Goal: Task Accomplishment & Management: Use online tool/utility

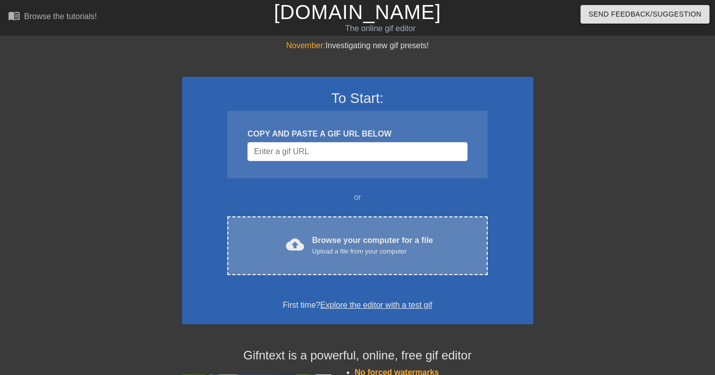
click at [351, 249] on div "Upload a file from your computer" at bounding box center [372, 252] width 121 height 10
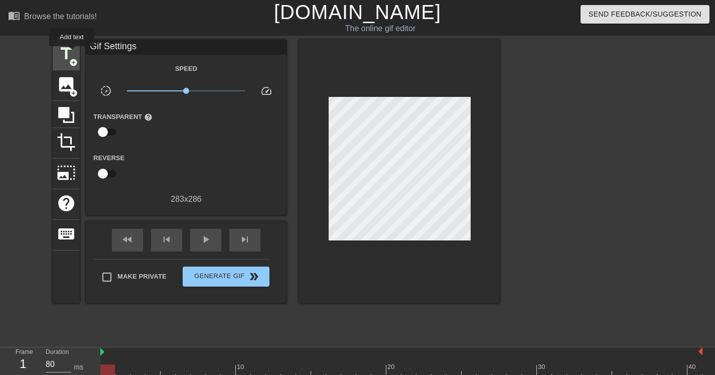
click at [72, 53] on span "title" at bounding box center [66, 53] width 19 height 19
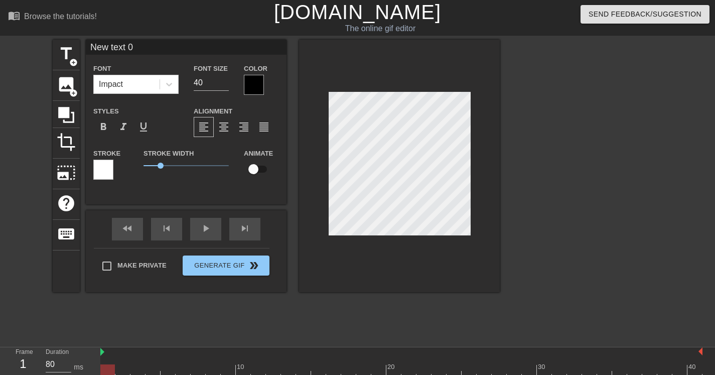
scroll to position [2, 4]
type input "F"
type textarea "F"
type input "FL"
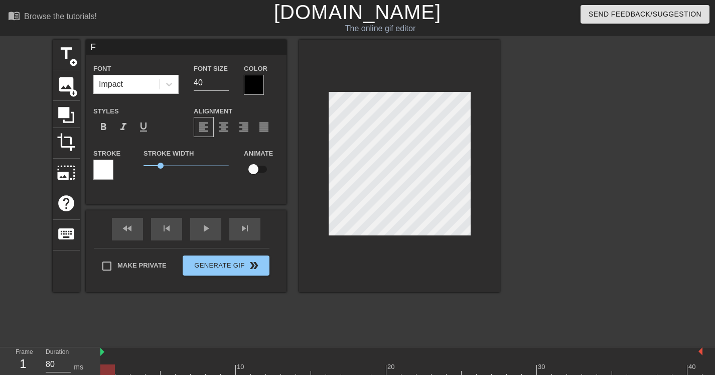
type textarea "FL"
type input "FLi"
type textarea "FLi"
type input "FL"
type textarea "FL"
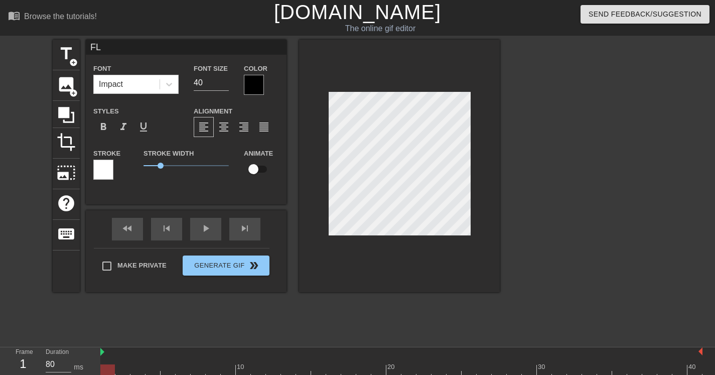
type input "F"
type textarea "F"
type input "Fl"
type textarea "Fl"
type input "Fli"
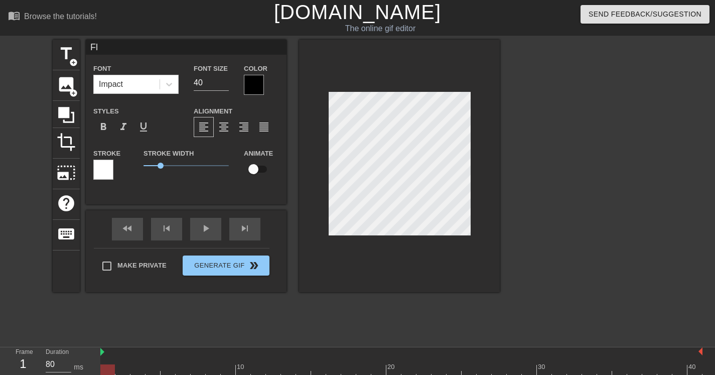
type textarea "Fli"
type input "Flip"
type textarea "Flip"
type input "Flip"
type textarea "Flip"
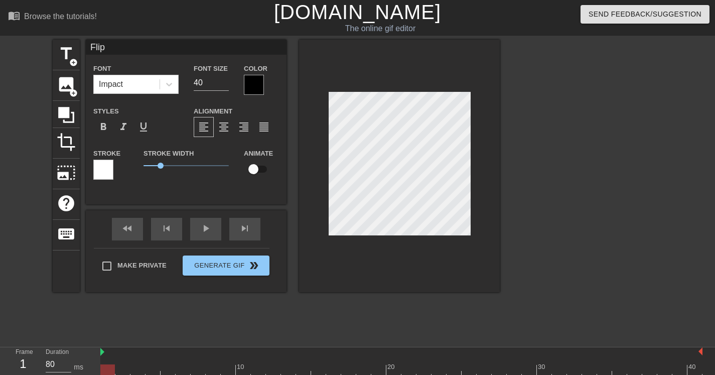
type input "Flip T"
type textarea "Flip T"
type input "Flip Th"
type textarea "Flip Th"
type input "Flip Tha"
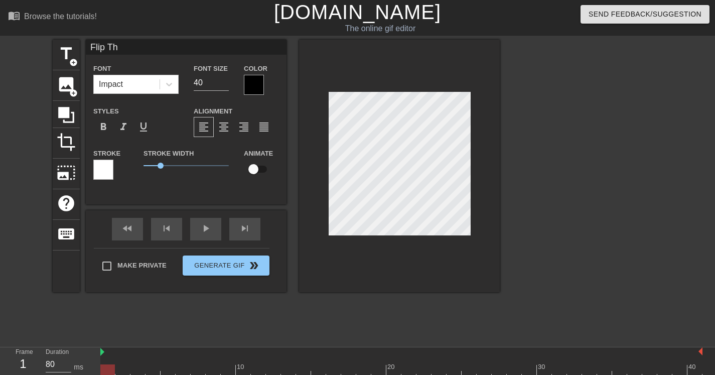
type textarea "Flip Tha"
type input "Flip That"
type textarea "Flip That"
type input "Flip That"
type textarea "Flip That"
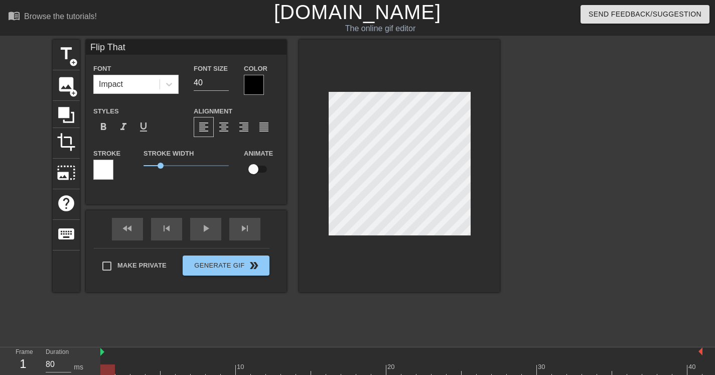
type input "Flip That S"
type textarea "Flip That S"
type input "Flip That Sh"
type textarea "Flip That Sh"
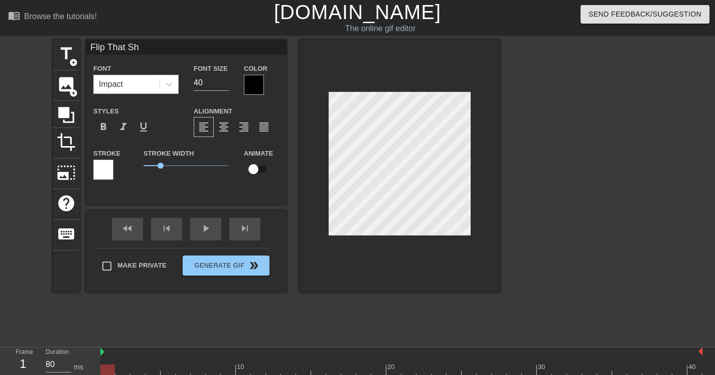
type input "Flip That Shi"
type textarea "Flip That Shi"
type input "Flip That Shit"
type textarea "Flip That Shit"
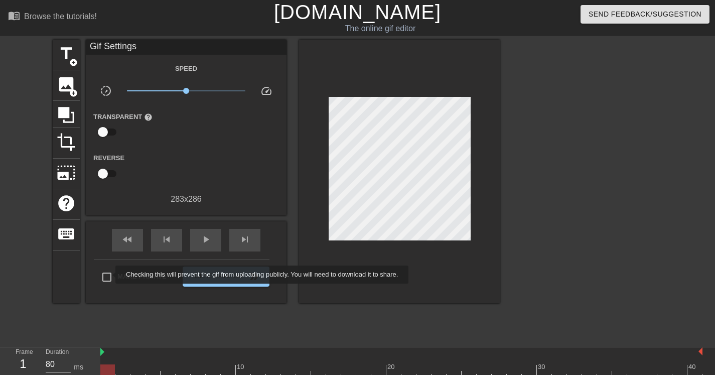
click at [109, 275] on input "Make Private" at bounding box center [106, 277] width 21 height 21
checkbox input "true"
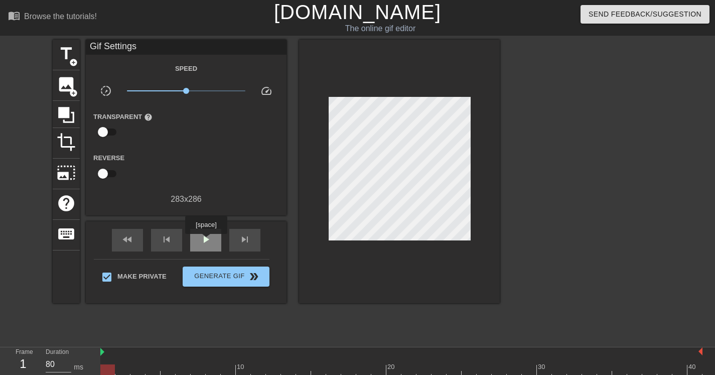
click at [207, 241] on span "play_arrow" at bounding box center [206, 239] width 12 height 12
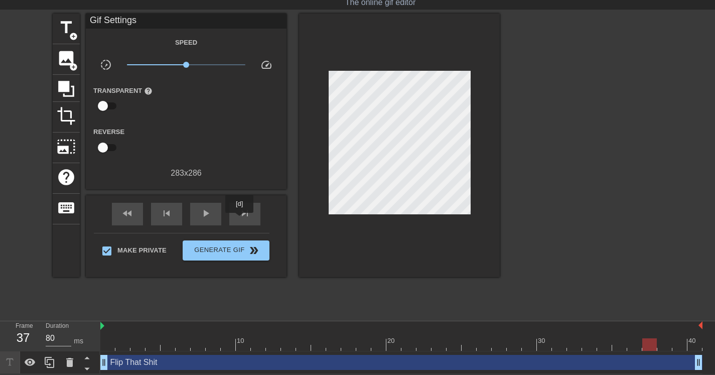
scroll to position [0, 0]
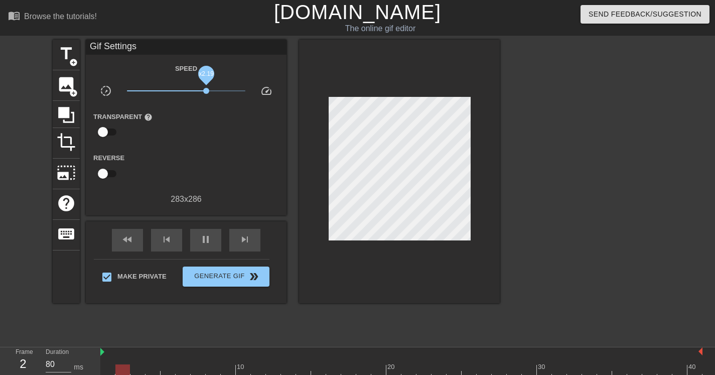
drag, startPoint x: 185, startPoint y: 88, endPoint x: 206, endPoint y: 92, distance: 21.9
click at [206, 92] on span "x2.19" at bounding box center [206, 91] width 6 height 6
drag, startPoint x: 207, startPoint y: 93, endPoint x: 186, endPoint y: 94, distance: 21.1
click at [186, 94] on span "x1.00" at bounding box center [186, 91] width 119 height 12
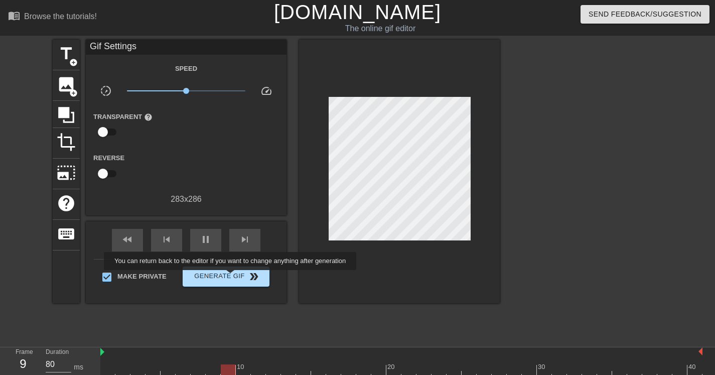
click at [237, 277] on span "Generate Gif double_arrow" at bounding box center [226, 277] width 79 height 12
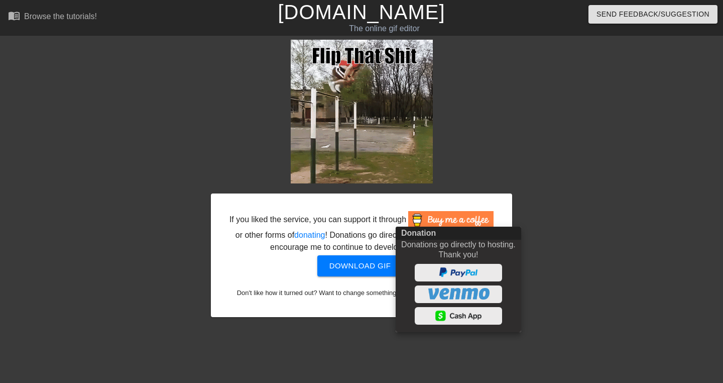
click at [547, 204] on div at bounding box center [361, 191] width 723 height 383
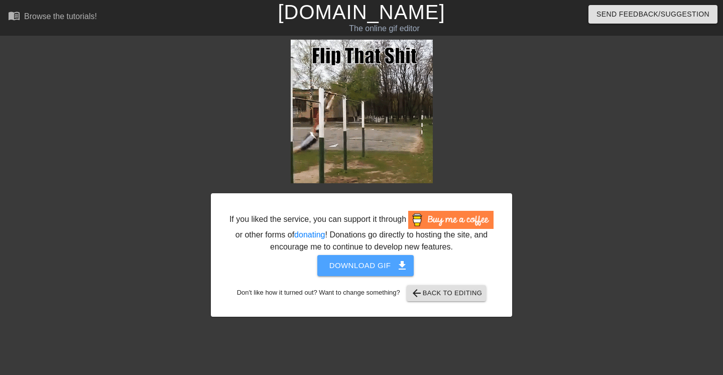
click at [368, 272] on span "Download gif get_app" at bounding box center [365, 265] width 73 height 13
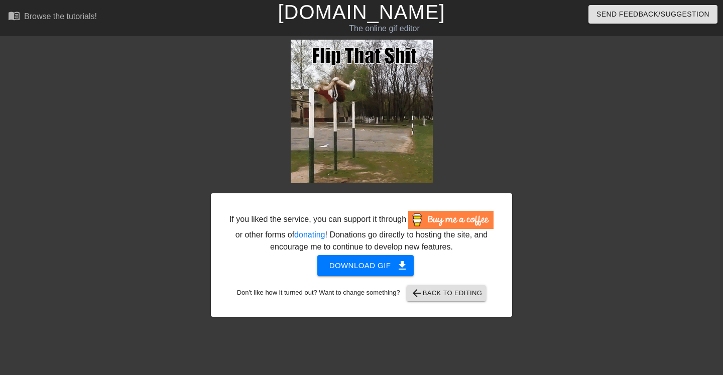
drag, startPoint x: 432, startPoint y: 302, endPoint x: 453, endPoint y: 285, distance: 27.4
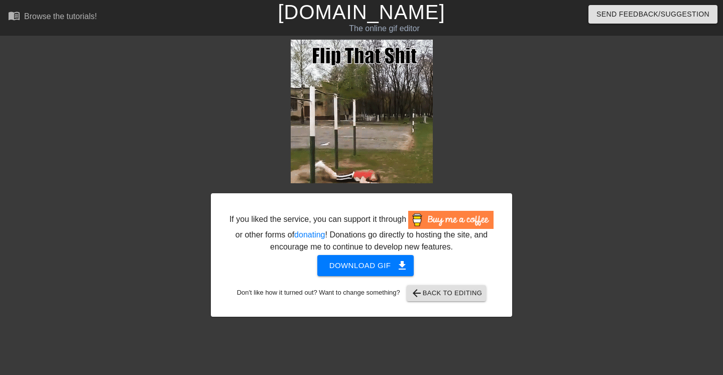
click at [432, 299] on span "arrow_back Back to Editing" at bounding box center [447, 293] width 72 height 12
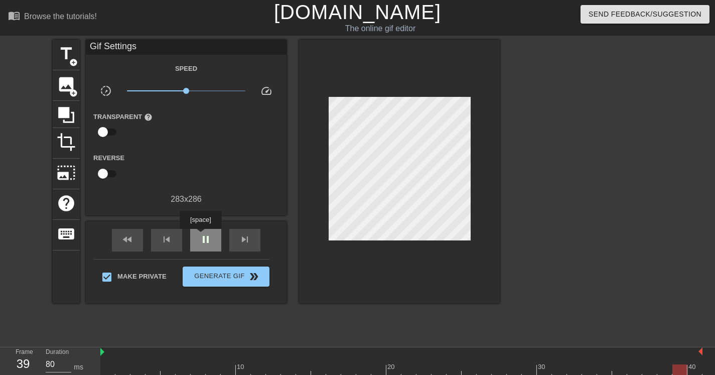
click at [202, 236] on span "pause" at bounding box center [206, 239] width 12 height 12
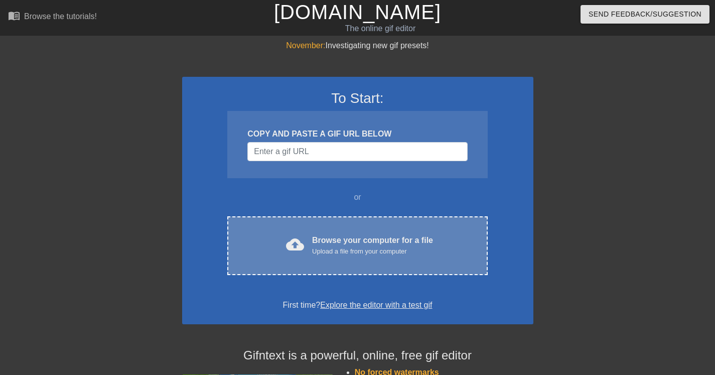
click at [342, 231] on div "cloud_upload Browse your computer for a file Upload a file from your computer C…" at bounding box center [357, 245] width 260 height 59
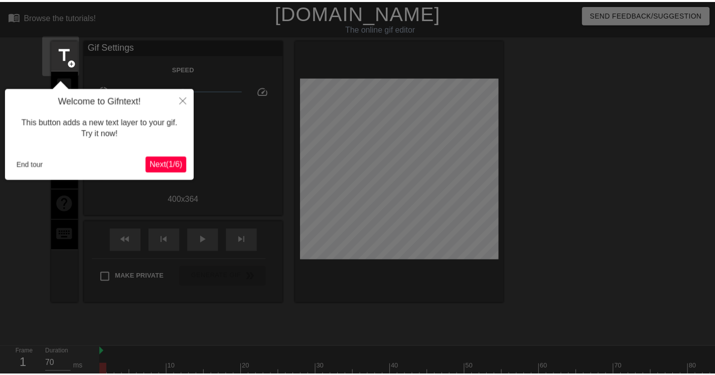
scroll to position [25, 0]
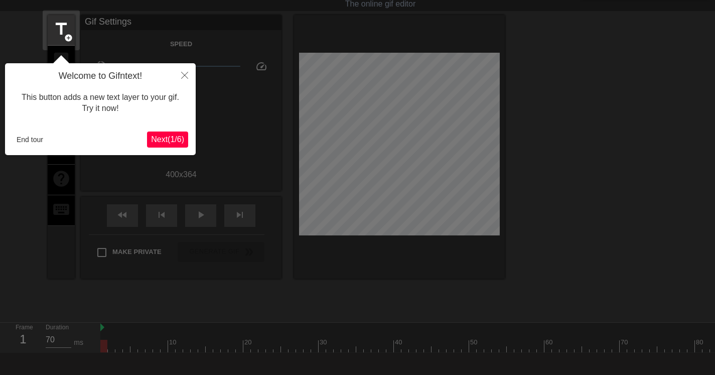
click at [36, 138] on button "End tour" at bounding box center [30, 139] width 35 height 15
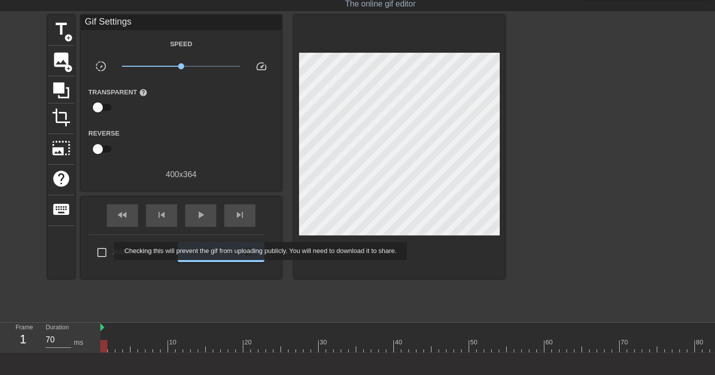
click at [107, 251] on input "Make Private" at bounding box center [101, 252] width 21 height 21
checkbox input "true"
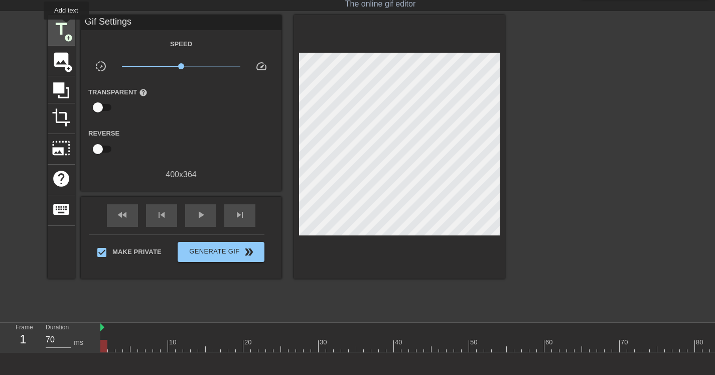
click at [67, 27] on span "title" at bounding box center [61, 29] width 19 height 19
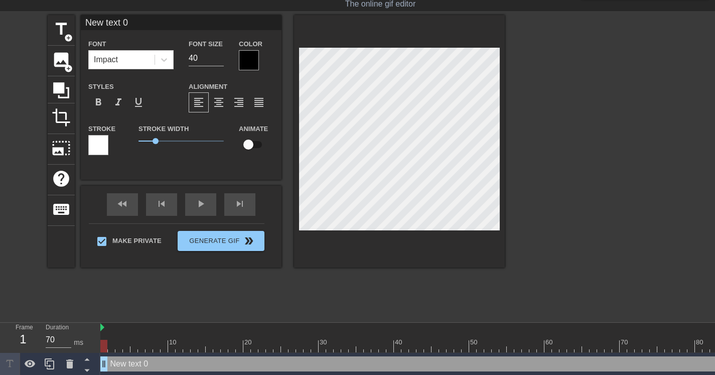
scroll to position [2, 4]
type input "F"
type textarea "F"
type input "Fi"
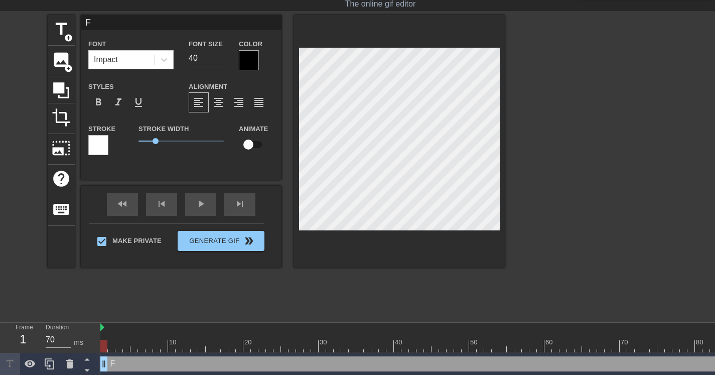
type textarea "Fi"
type input "Fin"
type textarea "Fin"
type input "[PERSON_NAME]"
type textarea "[PERSON_NAME]"
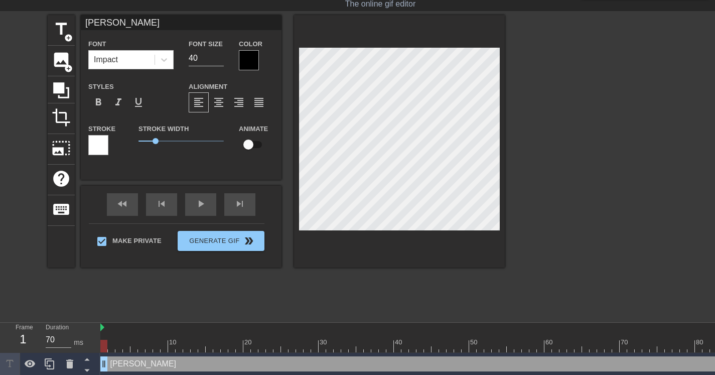
type input "Finna"
type textarea "Finna"
type input "Finna"
type textarea "Finna"
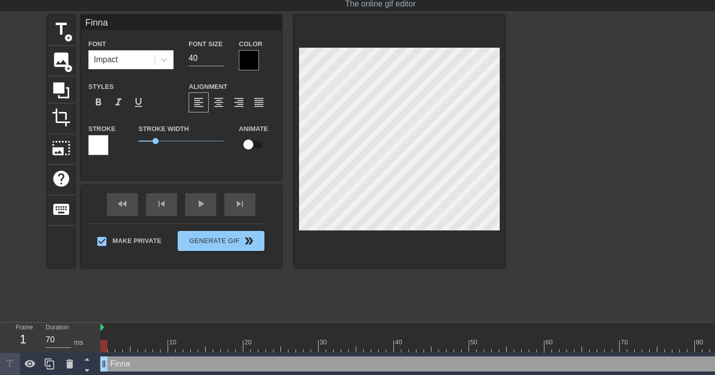
type input "Finna"
type textarea "Finna"
type input "[PERSON_NAME]"
type textarea "[PERSON_NAME]"
type input "Fin"
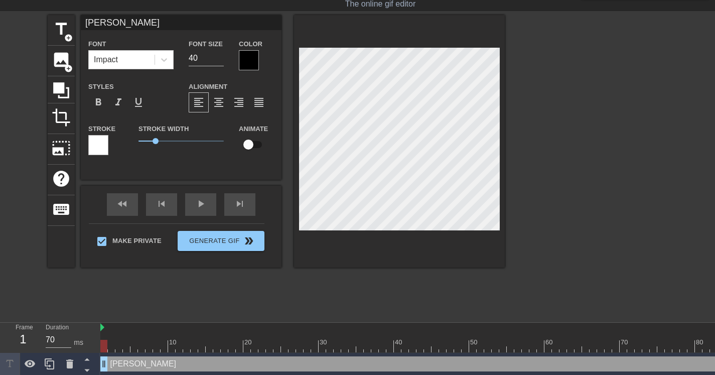
type textarea "Fin"
type input "Fi"
type textarea "Fi"
type input "F"
type textarea "F"
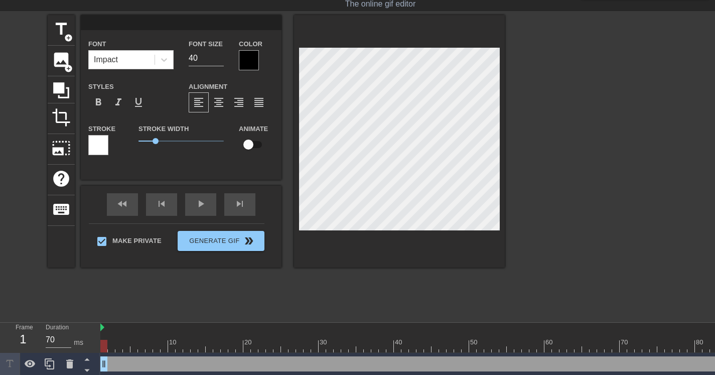
type input "W"
type textarea "W"
type input "We"
type textarea "We"
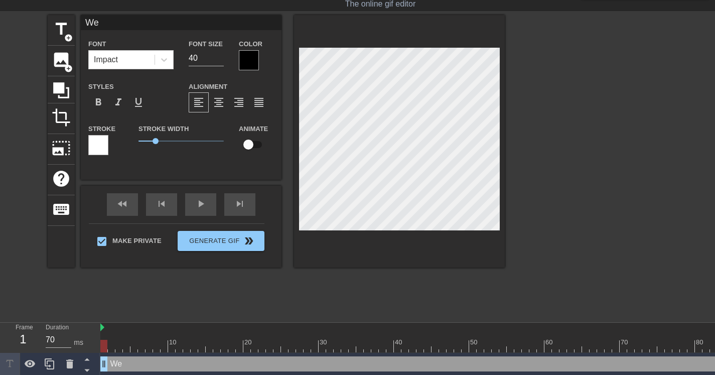
type input "We"
type textarea "We"
type input "We F"
type textarea "We F"
type input "We Fi"
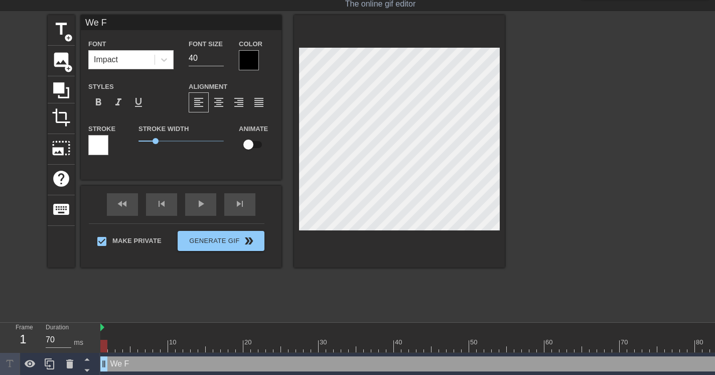
type textarea "We Fi"
type input "We Fin"
type textarea "We Fin"
type input "We [PERSON_NAME]"
type textarea "We [PERSON_NAME]"
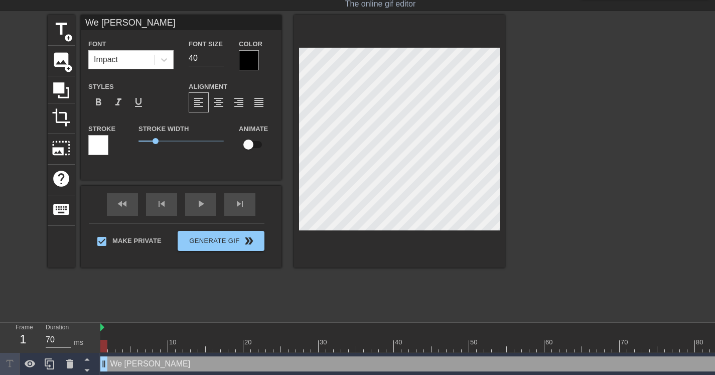
scroll to position [2, 3]
type input "We Finna"
type textarea "We Finna"
type input "We Finna"
type textarea "We Finna"
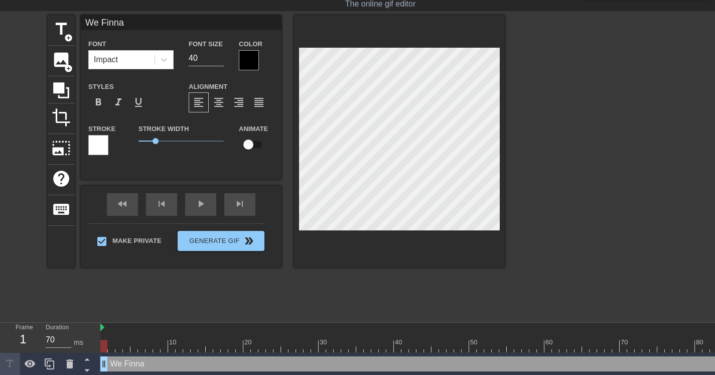
type input "We FinnaB"
type textarea "We Finna B"
type input "We FinnaBl"
type textarea "We Finna Bl"
type input "We FinnaBlo"
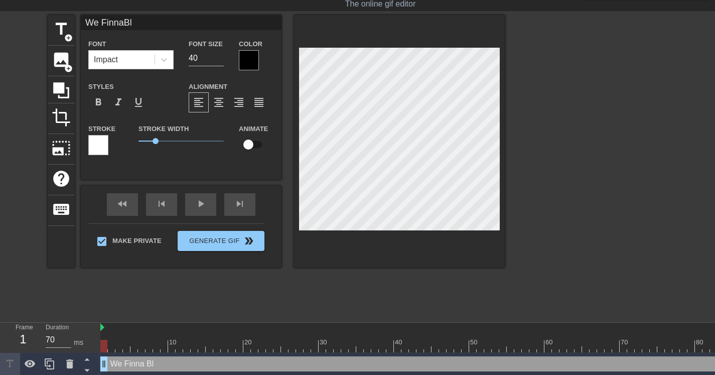
type textarea "We [PERSON_NAME]"
type input "We FinnaBlow"
type textarea "We Finna Blow"
type input "We FinnaBlow"
type textarea "We Finna Blow"
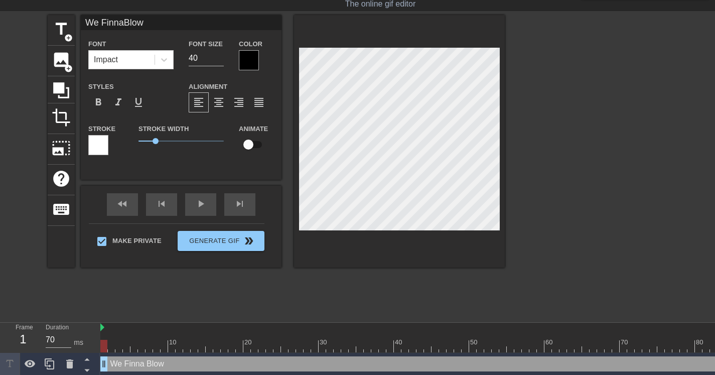
type input "We FinnaBlow U"
type textarea "We Finna Blow U"
type input "We FinnaBlow Up"
type textarea "We Finna Blow Up"
type input "We Finna Blow Up"
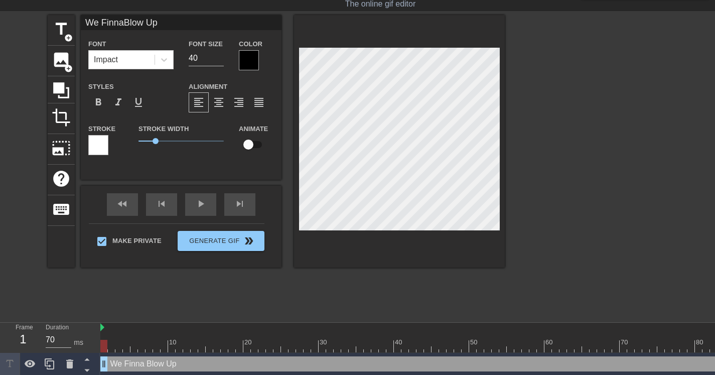
type textarea "We Finna Blow Up"
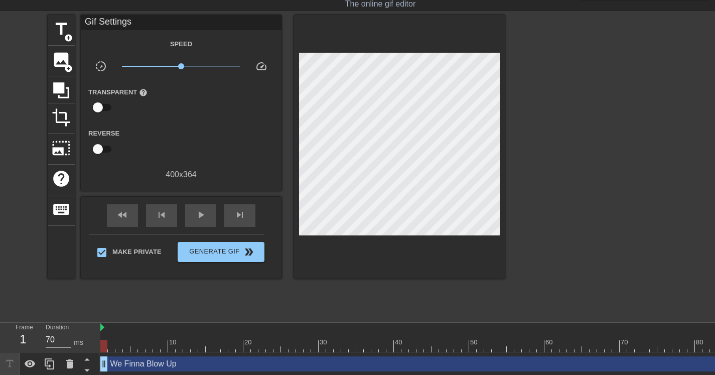
click at [473, 284] on div "title add_circle image add_circle crop photo_size_select_large help keyboard Gi…" at bounding box center [276, 165] width 457 height 301
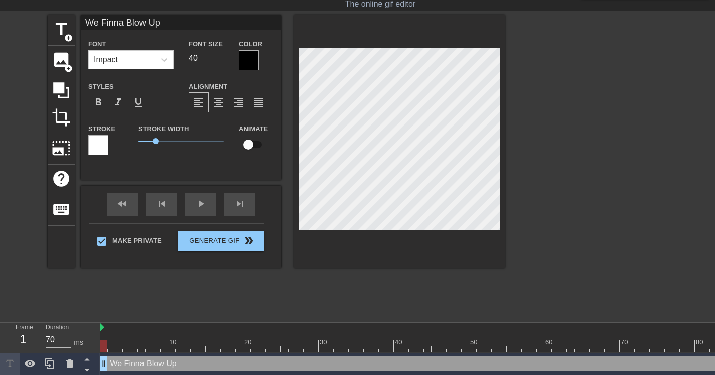
scroll to position [2, 3]
type input "We Finna Blow Up"
type textarea "We Finna Blow Up"
type input "We Finna Blow Up"
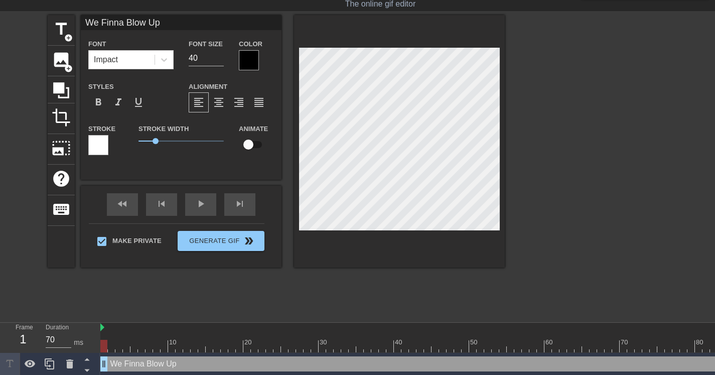
type textarea "We Finna Blow Up"
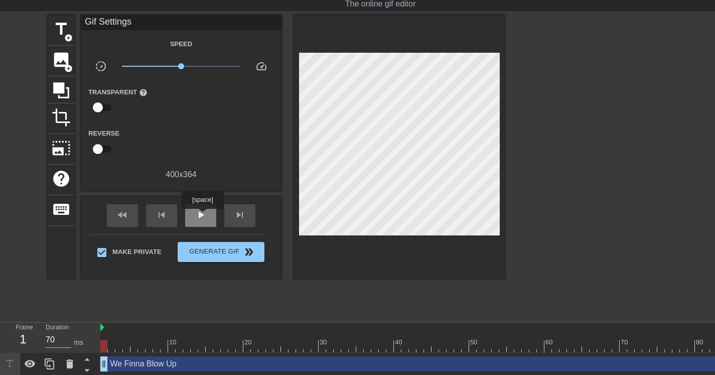
click at [204, 216] on span "play_arrow" at bounding box center [201, 215] width 12 height 12
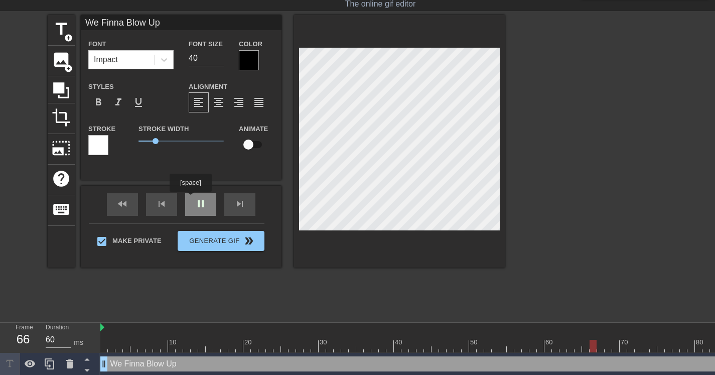
click at [192, 199] on div "fast_rewind skip_previous pause skip_next" at bounding box center [181, 205] width 164 height 38
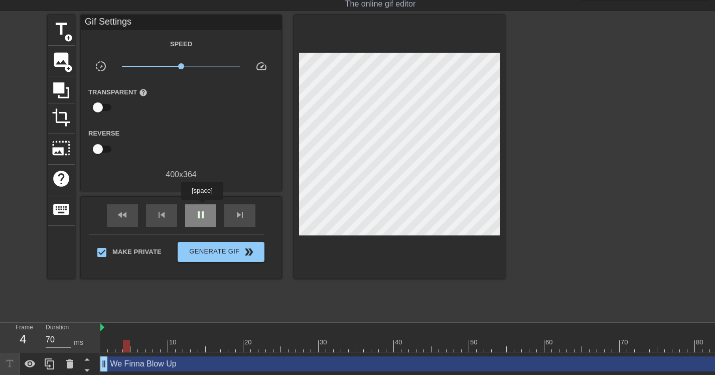
type input "60"
click at [203, 207] on div "pause" at bounding box center [200, 215] width 31 height 23
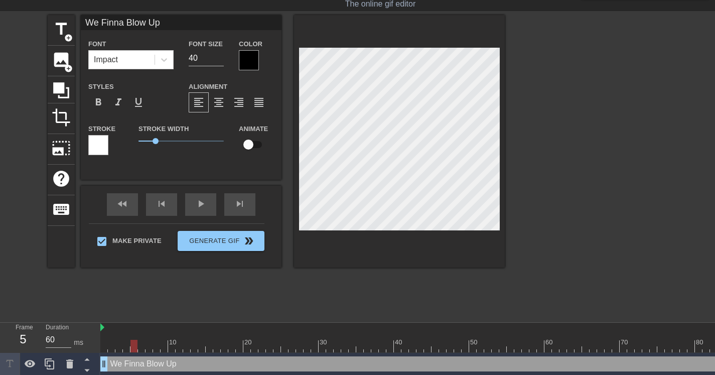
type input "W"
type textarea "W"
type input "B"
type textarea "B"
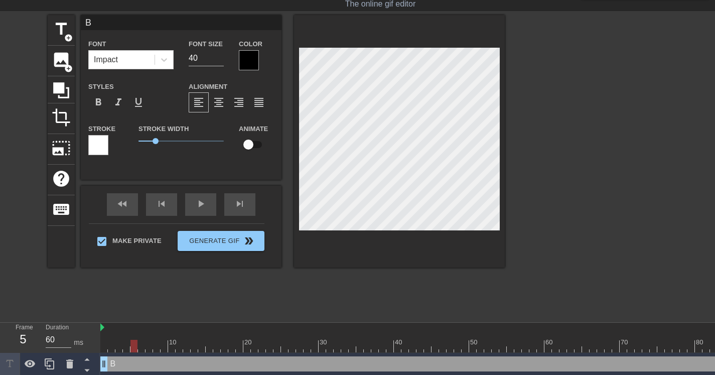
type input "Bl"
type textarea "Bl"
type input "Blo"
type textarea "Blo"
type input "Blow"
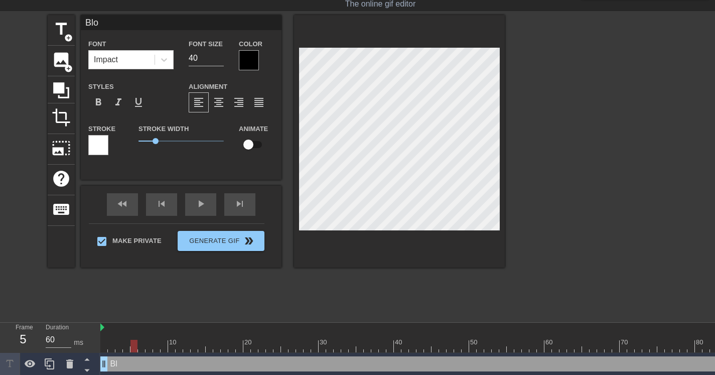
type textarea "Blow"
type input "Blowi"
type textarea "Blowi"
type input "Blowin"
type textarea "Blowin"
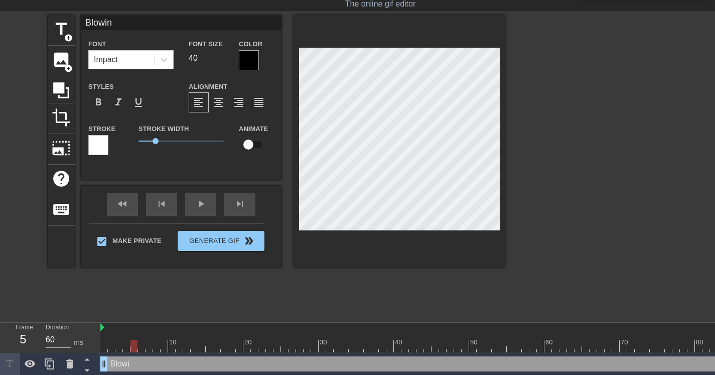
scroll to position [2, 3]
type input "Blowin"
type textarea "Blowin"
type input "Blowin U"
type textarea "Blowin U"
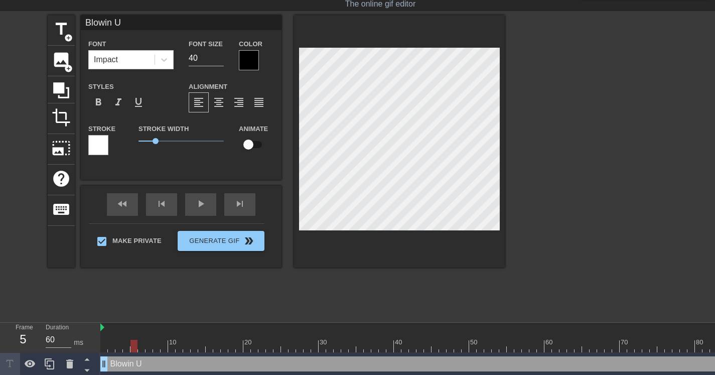
type input "Blowin Up"
type textarea "Blowin Up"
type input "#Blowin Up"
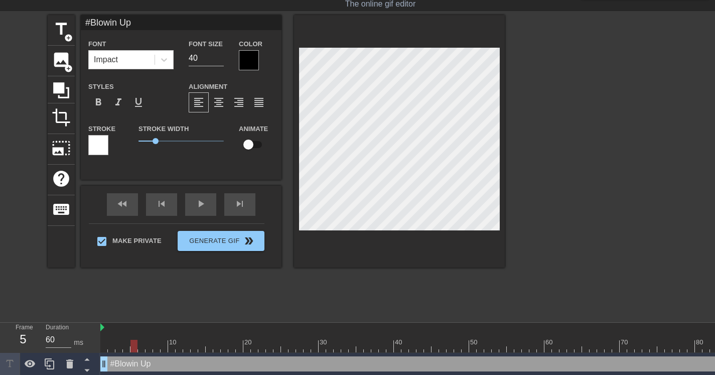
type textarea "#Blowin Up"
type input "#Blowin Up"
type textarea "#Blowin Up"
type input "#Blowin Up"
type textarea "#Blowin Up"
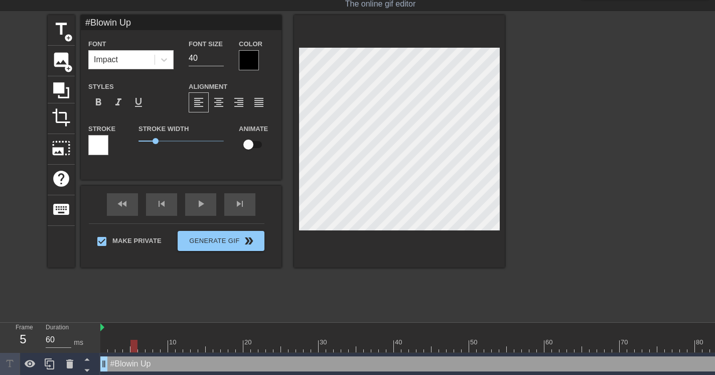
type input "#Blowin Up"
type textarea "#Blowin Up"
type input "#Blowin Up"
type textarea "#Blowin Up"
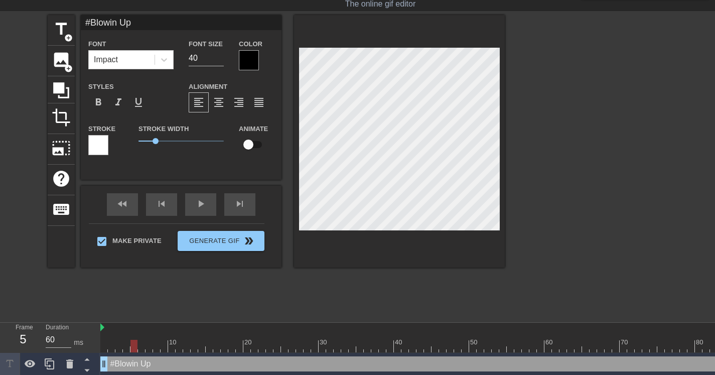
type input "#Blowin Up"
type textarea "#Blowin Up"
type input "#Blowin Up"
type textarea "#Blowin Up"
type input "#Blowin Up"
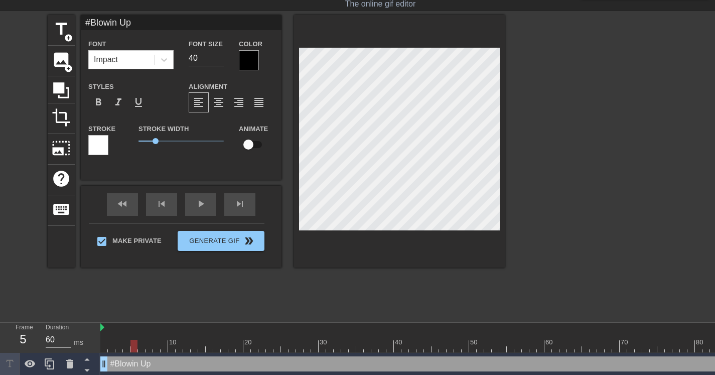
type textarea "#Blowin Up"
type input "#Blowin Up"
type textarea "#Blowin Up"
type input "#Blowin Up"
type textarea "#Blowin Up"
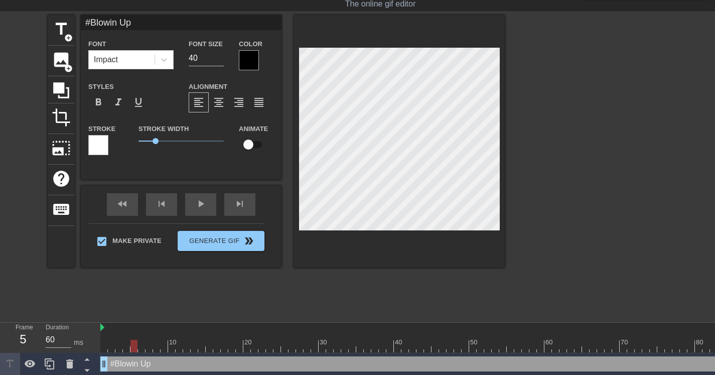
type input "#Blowin Up"
type textarea "#Blowin Up"
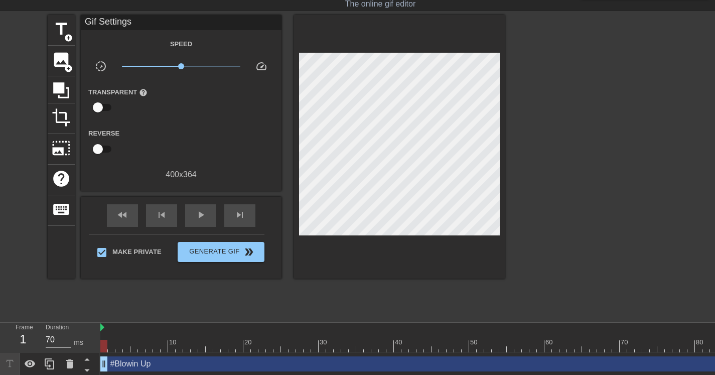
drag, startPoint x: 132, startPoint y: 344, endPoint x: 176, endPoint y: 258, distance: 96.3
click at [63, 345] on div "Frame 1 Duration 70 ms 10 20 30 40 50 60 70 80 #Blowin Up drag_handle drag_hand…" at bounding box center [357, 349] width 715 height 53
click at [202, 201] on div "fast_rewind skip_previous play_arrow skip_next" at bounding box center [181, 216] width 164 height 38
click at [204, 215] on span "play_arrow" at bounding box center [201, 215] width 12 height 12
type input "70"
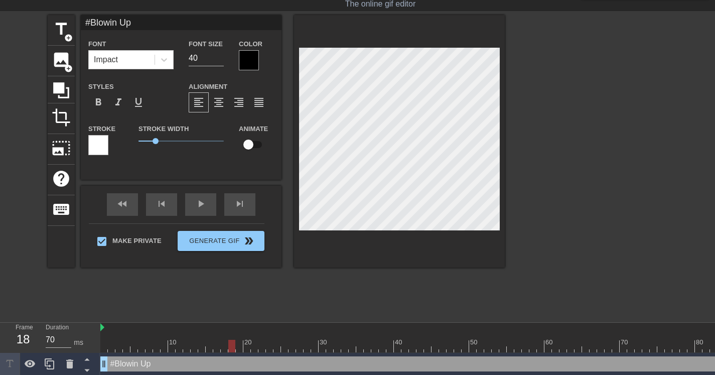
scroll to position [2, 2]
type input "Blowin Up"
type textarea "Blowin Up"
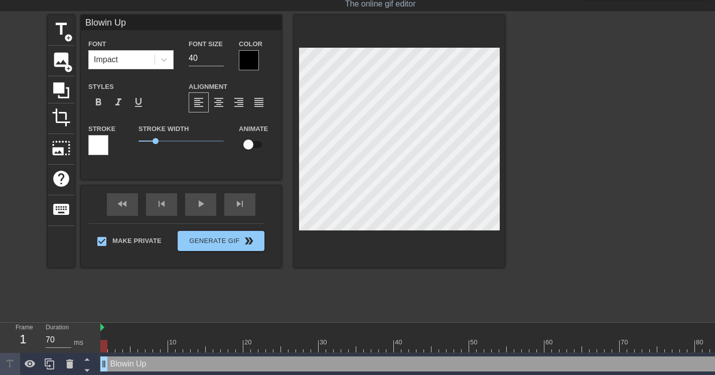
drag, startPoint x: 233, startPoint y: 345, endPoint x: 31, endPoint y: 343, distance: 202.3
click at [31, 343] on div "Frame 1 Duration 70 ms 10 20 30 40 50 60 70 80 Blowin Up drag_handle drag_handle" at bounding box center [357, 349] width 715 height 53
click at [199, 205] on div "play_arrow" at bounding box center [200, 204] width 31 height 23
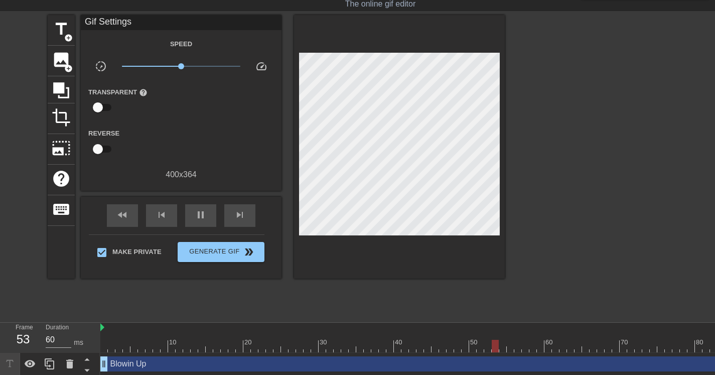
type input "70"
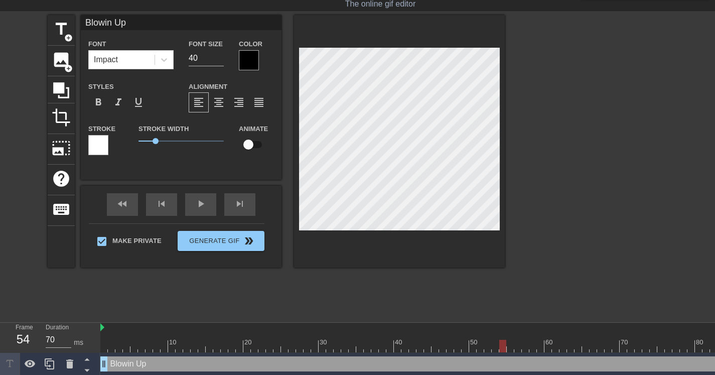
click at [243, 59] on div at bounding box center [249, 60] width 20 height 20
click at [256, 59] on div at bounding box center [249, 60] width 20 height 20
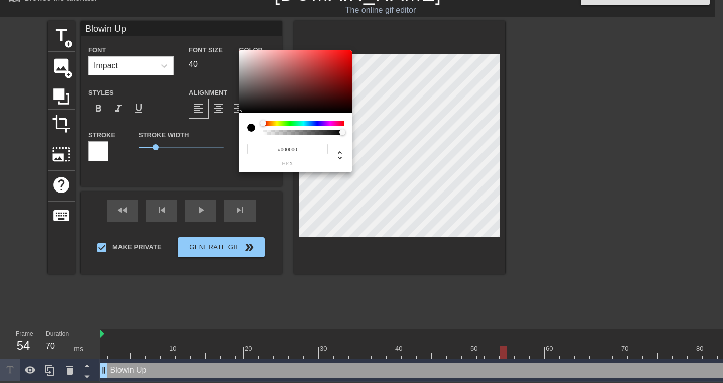
type input "#F5EFEF"
click at [242, 53] on div at bounding box center [295, 81] width 113 height 62
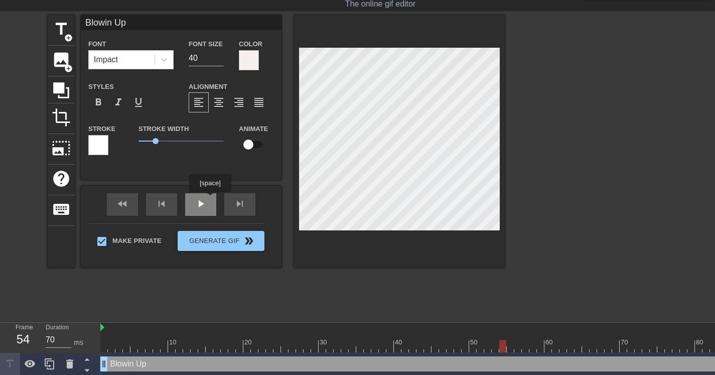
click at [211, 200] on div "fast_rewind skip_previous play_arrow skip_next" at bounding box center [181, 205] width 164 height 38
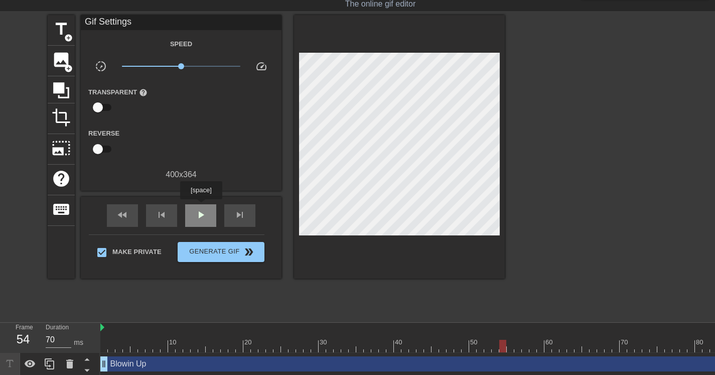
click at [202, 207] on div "play_arrow" at bounding box center [200, 215] width 31 height 23
type input "70"
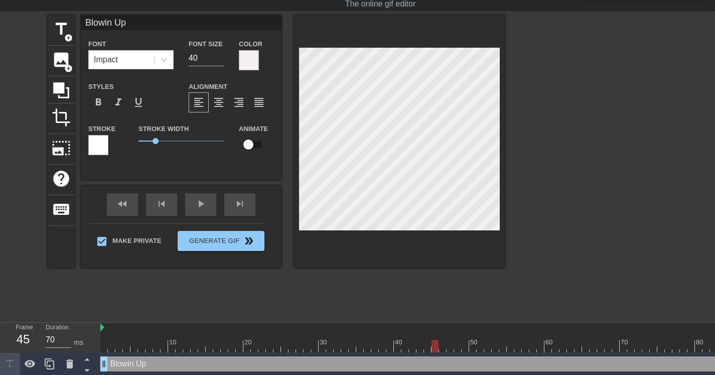
click at [577, 215] on div at bounding box center [592, 165] width 151 height 301
type input "#Blowin Up"
type textarea "#Blowin Up"
click at [205, 200] on div "fast_rewind skip_previous play_arrow skip_next" at bounding box center [181, 205] width 164 height 38
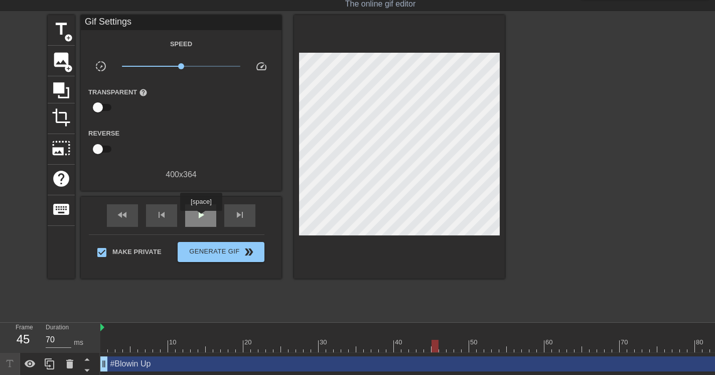
click at [202, 218] on span "play_arrow" at bounding box center [201, 215] width 12 height 12
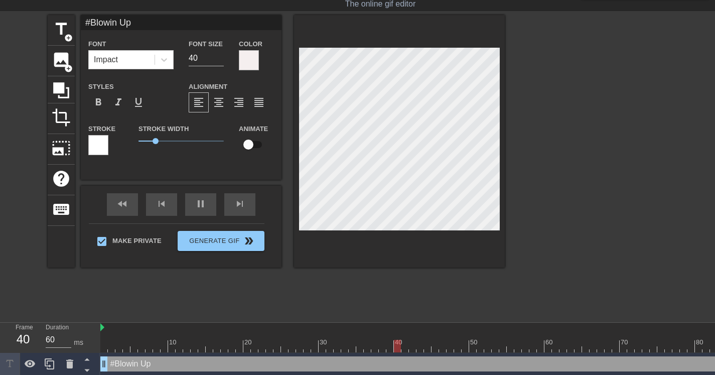
type input "70"
type input "Blowin Up"
type textarea "Blowin Up"
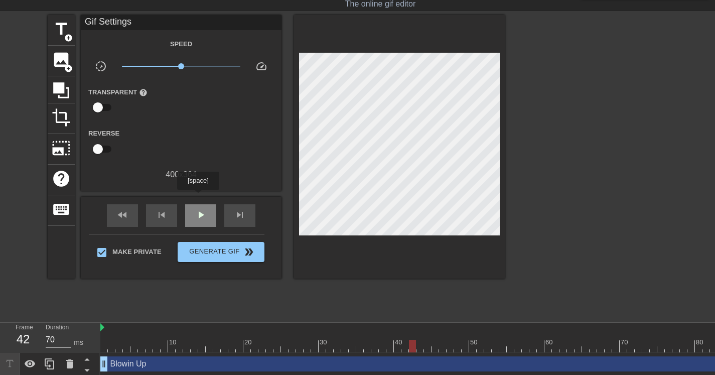
click at [199, 197] on div "fast_rewind skip_previous play_arrow skip_next" at bounding box center [181, 216] width 164 height 38
click at [200, 206] on div "play_arrow" at bounding box center [200, 215] width 31 height 23
type input "70"
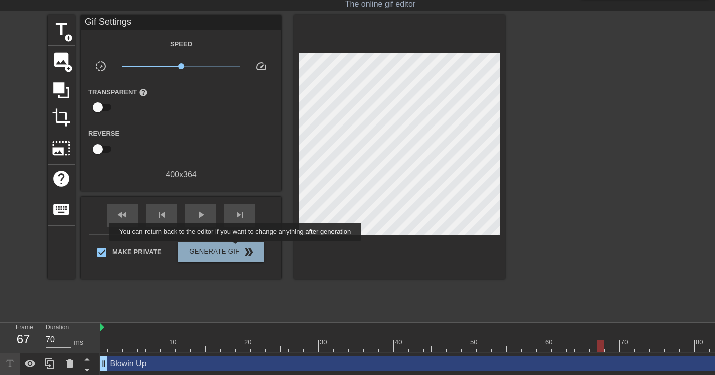
click at [242, 248] on span "Generate Gif double_arrow" at bounding box center [221, 252] width 79 height 12
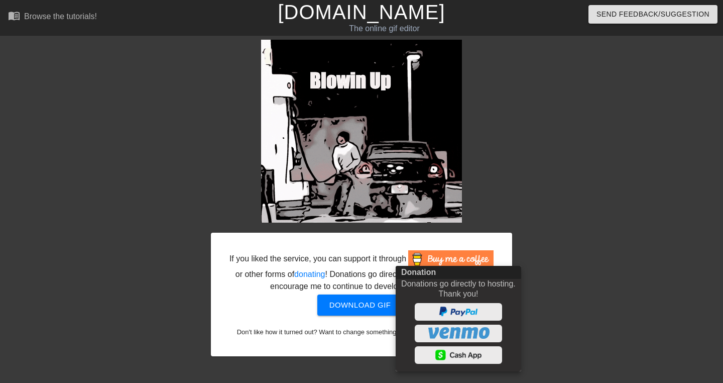
click at [597, 211] on div at bounding box center [361, 191] width 723 height 383
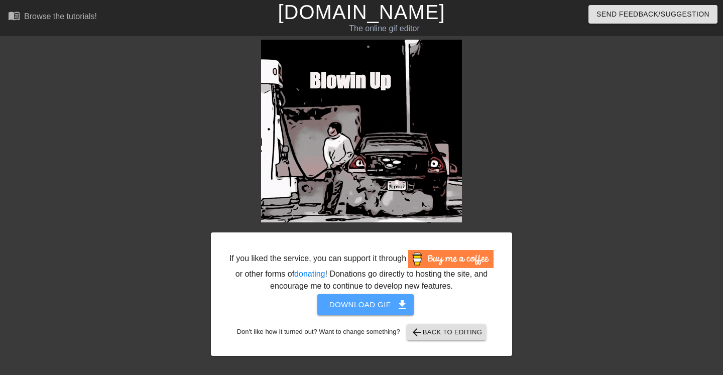
click at [374, 311] on span "Download gif get_app" at bounding box center [365, 304] width 73 height 13
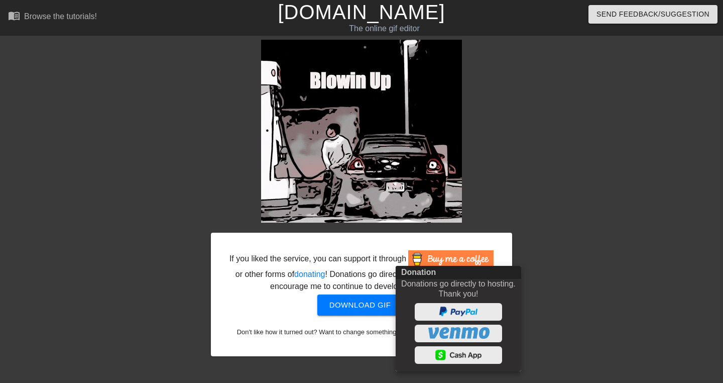
click at [606, 258] on div at bounding box center [361, 191] width 723 height 383
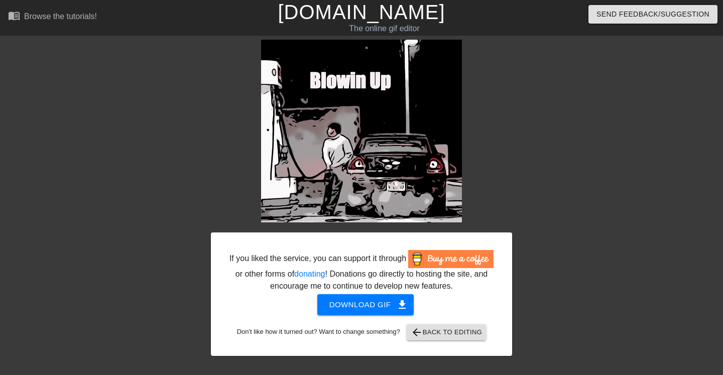
click at [469, 338] on span "arrow_back Back to Editing" at bounding box center [447, 332] width 72 height 12
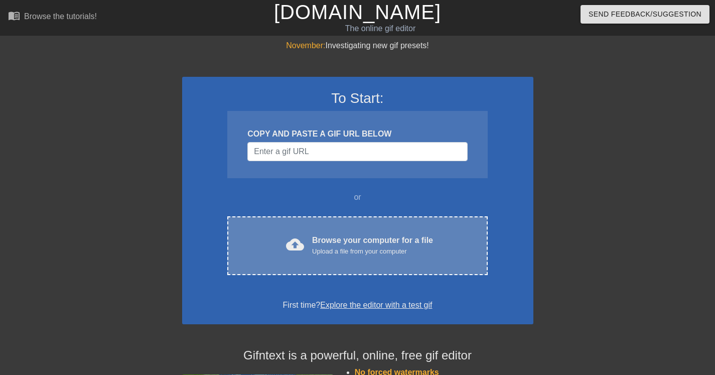
click at [382, 243] on div "Browse your computer for a file Upload a file from your computer" at bounding box center [372, 245] width 121 height 22
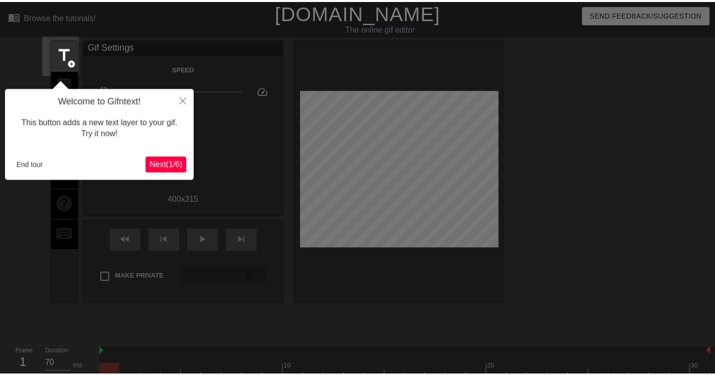
scroll to position [25, 0]
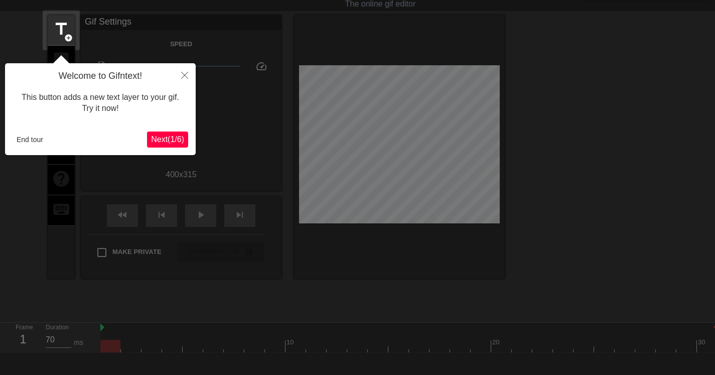
click at [18, 139] on button "End tour" at bounding box center [30, 139] width 35 height 15
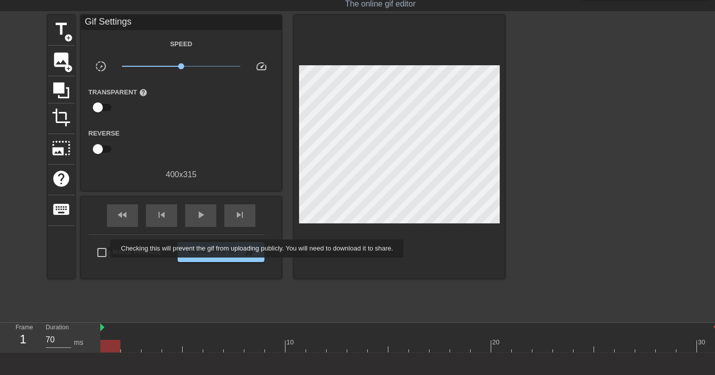
click at [104, 250] on input "Make Private" at bounding box center [101, 252] width 21 height 21
checkbox input "true"
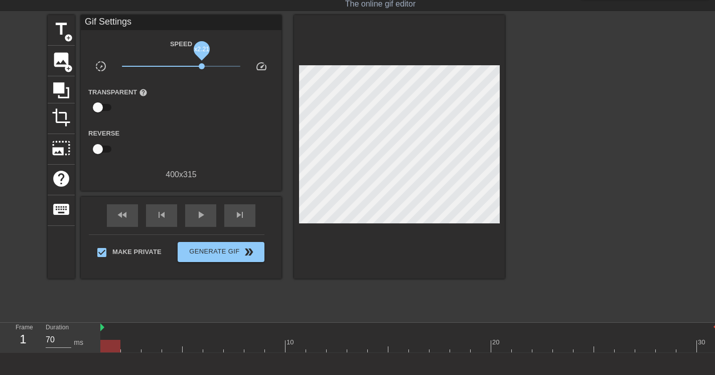
drag, startPoint x: 182, startPoint y: 67, endPoint x: 202, endPoint y: 67, distance: 19.6
click at [202, 67] on span "x2.21" at bounding box center [202, 66] width 6 height 6
click at [197, 214] on span "play_arrow" at bounding box center [201, 215] width 12 height 12
drag, startPoint x: 202, startPoint y: 66, endPoint x: 211, endPoint y: 66, distance: 8.6
click at [211, 66] on span "x2.92" at bounding box center [209, 66] width 6 height 6
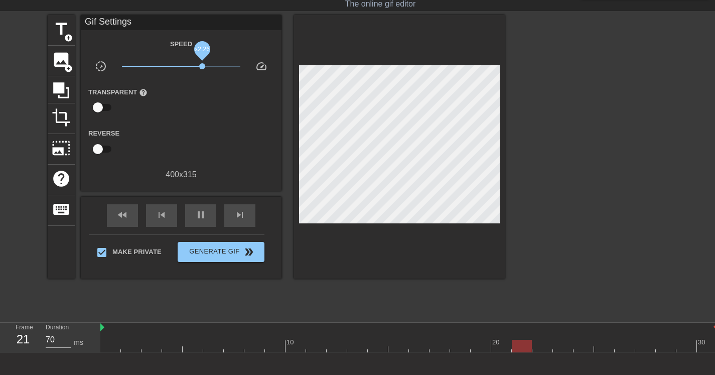
drag, startPoint x: 211, startPoint y: 66, endPoint x: 202, endPoint y: 67, distance: 8.6
click at [202, 67] on span "x2.26" at bounding box center [202, 66] width 6 height 6
drag, startPoint x: 202, startPoint y: 67, endPoint x: 183, endPoint y: 69, distance: 19.2
click at [183, 69] on span "x1.10" at bounding box center [184, 66] width 6 height 6
click at [187, 67] on span "x1.26" at bounding box center [187, 66] width 6 height 6
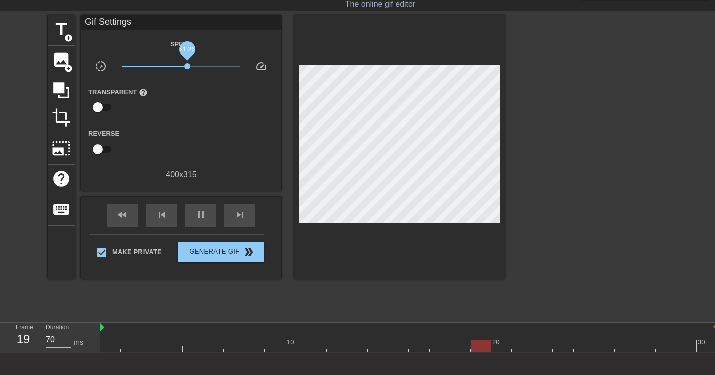
click at [187, 67] on span "x1.26" at bounding box center [187, 66] width 6 height 6
click at [192, 67] on span "x1.53" at bounding box center [192, 66] width 6 height 6
click at [189, 67] on span "x1.40" at bounding box center [190, 66] width 6 height 6
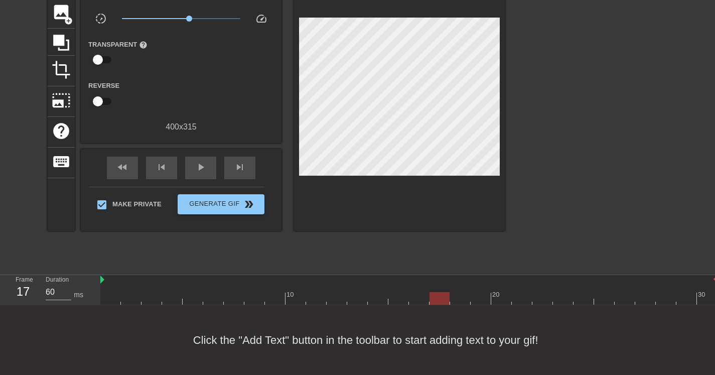
type input "70"
drag, startPoint x: 587, startPoint y: 290, endPoint x: 453, endPoint y: 284, distance: 133.7
click at [453, 284] on div "10 20 30" at bounding box center [409, 290] width 618 height 30
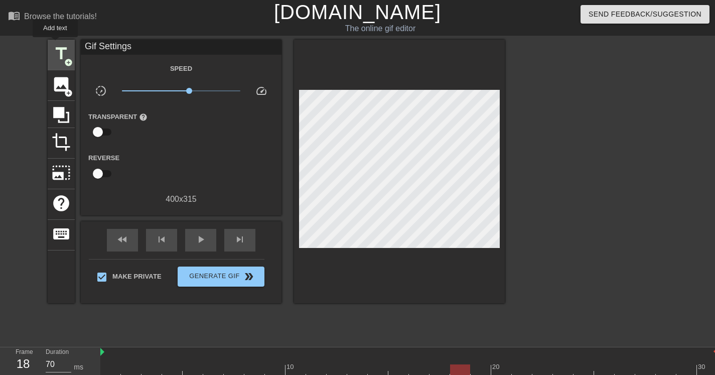
click at [56, 44] on span "title" at bounding box center [61, 53] width 19 height 19
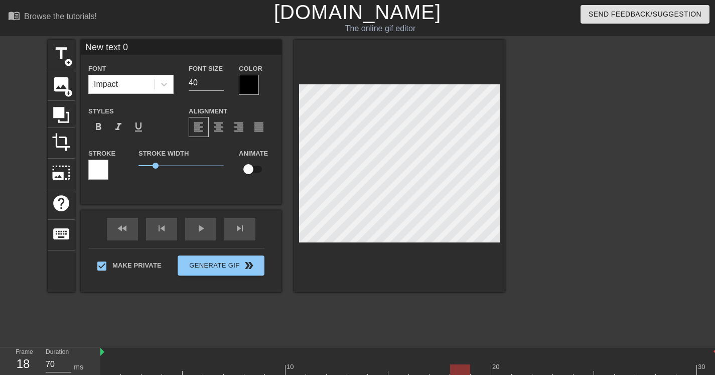
scroll to position [2, 4]
type input "N"
type textarea "N"
type input "B"
type textarea "B"
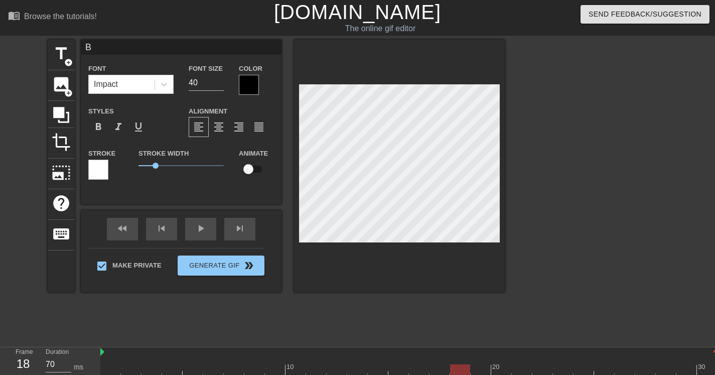
scroll to position [2, 2]
type input "Bi"
type textarea "Bi"
type input "Bit"
type textarea "Bit"
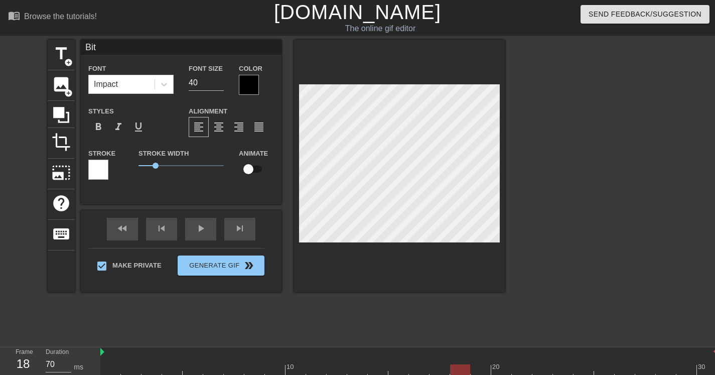
type input "Bitc"
type textarea "Bitc"
type input "Bitch"
type textarea "Bitch"
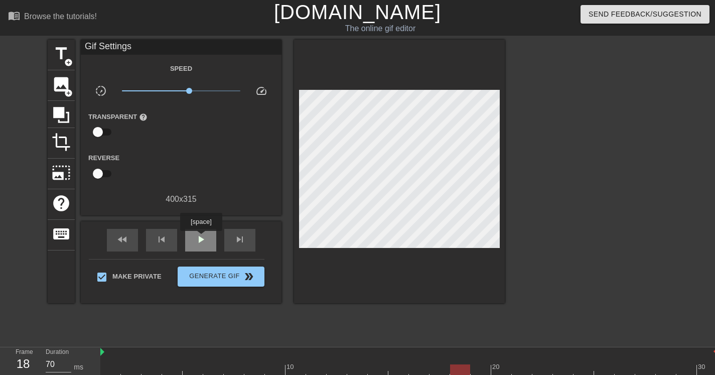
click at [202, 238] on span "play_arrow" at bounding box center [201, 239] width 12 height 12
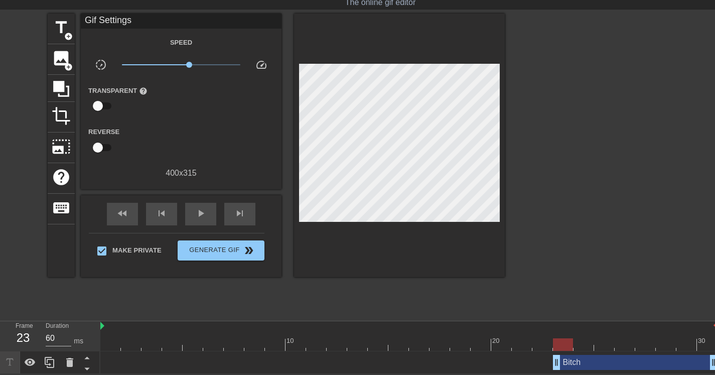
drag, startPoint x: 453, startPoint y: 364, endPoint x: 562, endPoint y: 343, distance: 110.9
click at [562, 343] on div "10 20 30 Bitch drag_handle drag_handle" at bounding box center [407, 347] width 615 height 53
type input "70"
click at [592, 363] on div "Bitch drag_handle drag_handle" at bounding box center [635, 362] width 165 height 15
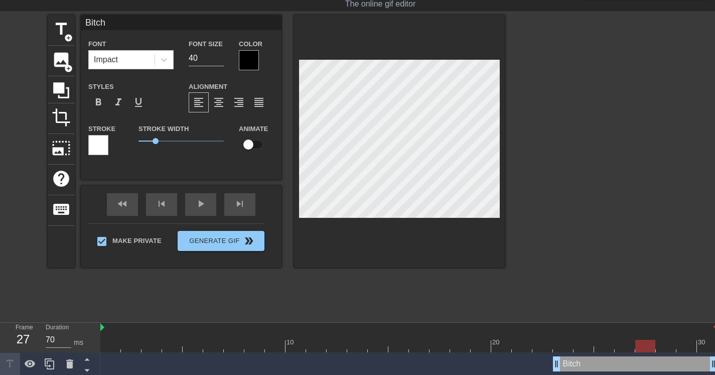
scroll to position [2, 2]
type input "S"
type textarea "S"
type input "Sa"
type textarea "Sa"
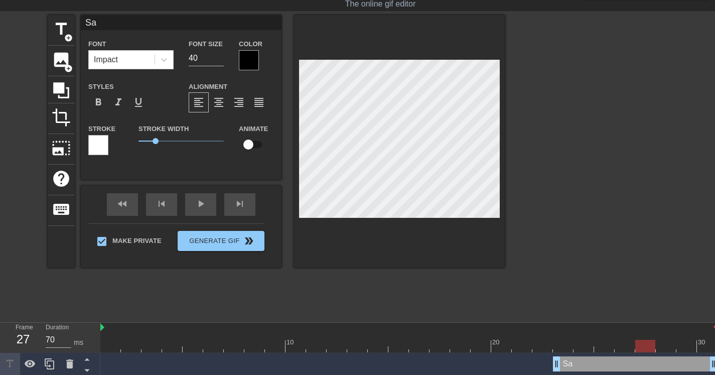
type input "San"
type textarea "San"
type input "Sand"
type textarea "Sand"
type input "Sandw"
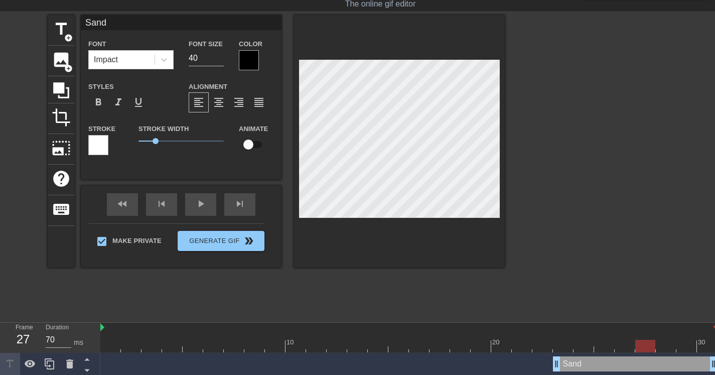
type textarea "Sandw"
type input "Sandwi"
type textarea "Sandwi"
type input "Sandwic"
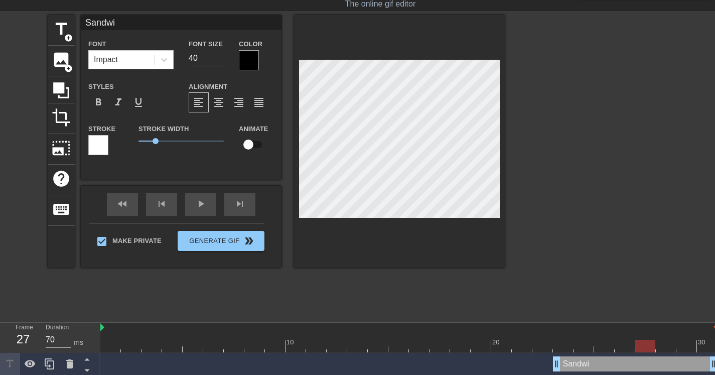
type textarea "Sandwic"
type input "Sandwich"
type textarea "Sandwich"
type input "Sandwiche"
type textarea "Sandwiche"
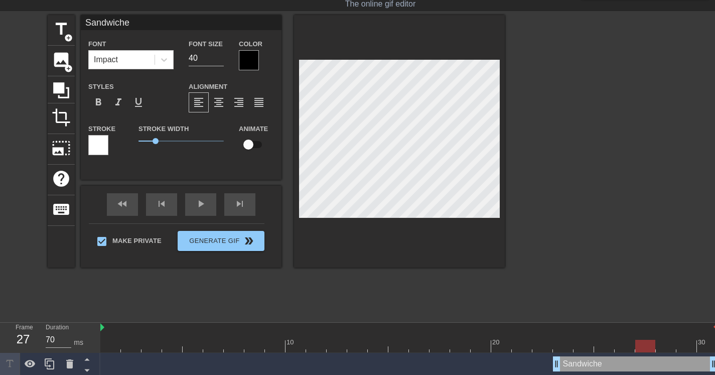
type input "Sandwiches"
type textarea "Sandwiches"
type input "Sandwiche"
type textarea "Sandwiche"
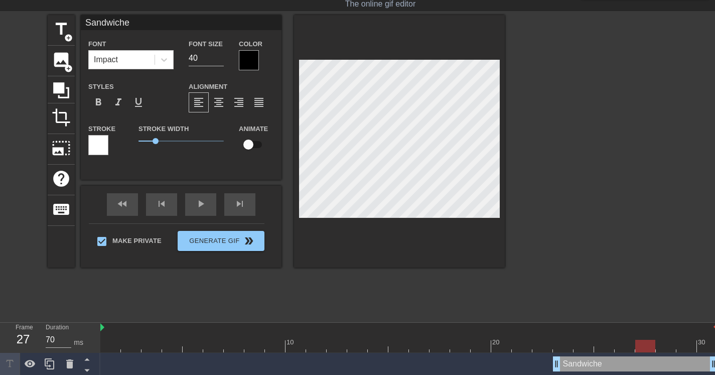
type input "Sandwich"
type textarea "Sandwich"
type input "Sandwich?"
type textarea "Sandwich?"
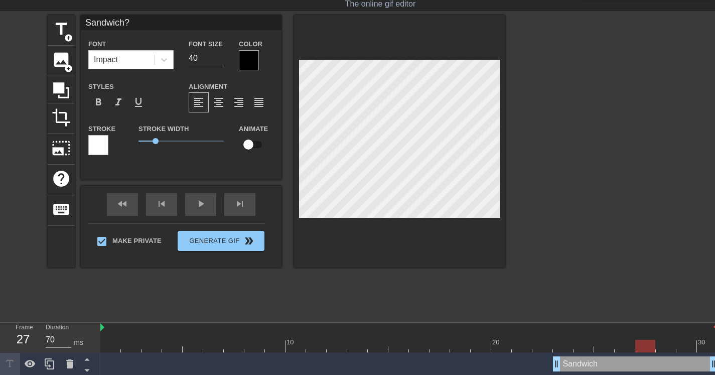
scroll to position [2, 3]
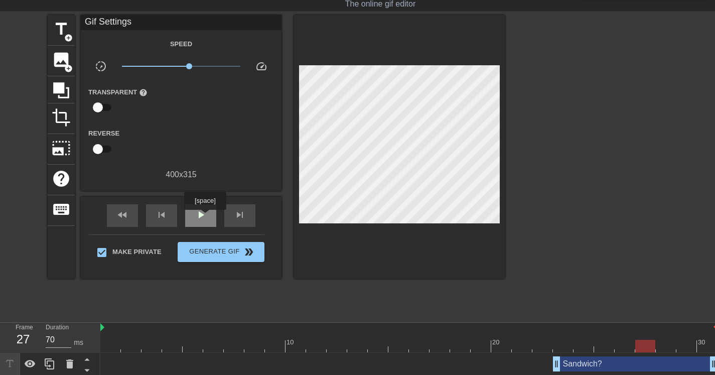
click at [206, 216] on span "play_arrow" at bounding box center [201, 215] width 12 height 12
type input "60"
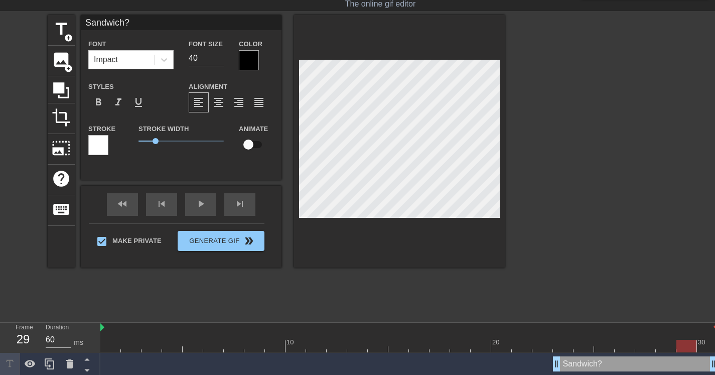
scroll to position [1, 2]
type input "G?"
type textarea "G?"
type input "Go?"
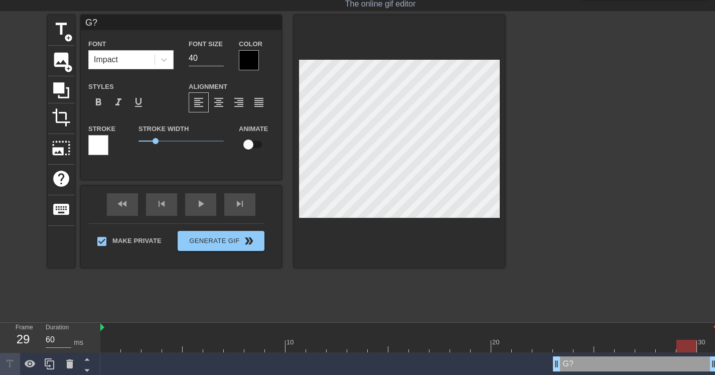
type textarea "Go?"
type input "Got?"
type textarea "Got?"
type input "Got ?"
type textarea "Got ?"
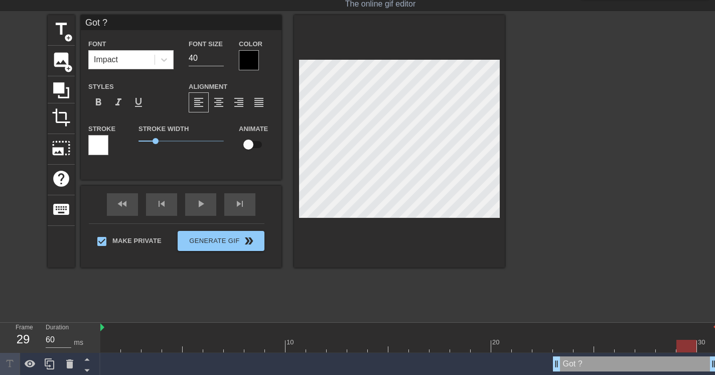
type input "Got M?"
type textarea "Got M?"
type input "Got Mi?"
type textarea "Got Mi?"
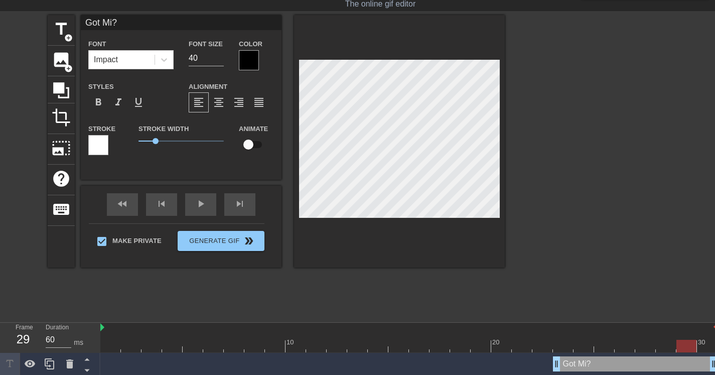
type input "Got Mil?"
type textarea "Got Mil?"
type input "Got Milk?"
type textarea "Got Milk?"
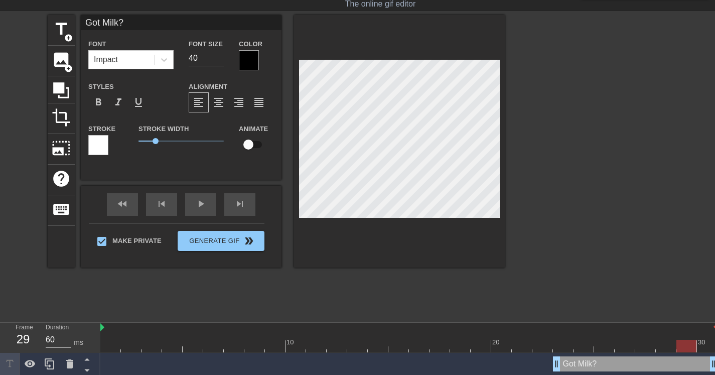
click at [394, 285] on div "title add_circle image add_circle crop photo_size_select_large help keyboard Go…" at bounding box center [276, 165] width 457 height 301
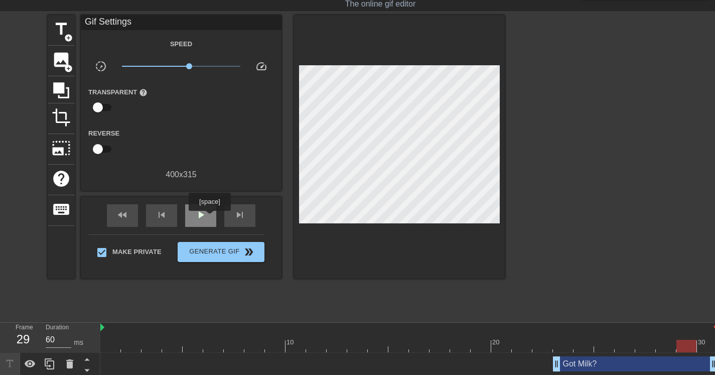
click at [211, 218] on div "play_arrow" at bounding box center [200, 215] width 31 height 23
click at [618, 365] on div "Got Milk? drag_handle drag_handle" at bounding box center [635, 363] width 165 height 15
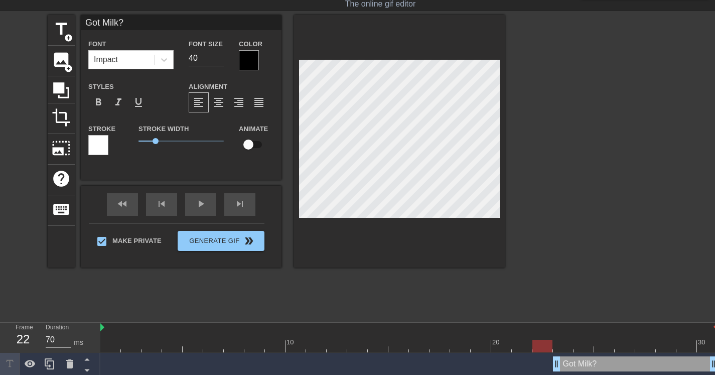
type input "60"
drag, startPoint x: 357, startPoint y: 345, endPoint x: 555, endPoint y: 346, distance: 197.8
click at [556, 347] on div at bounding box center [563, 346] width 20 height 13
type input "Got W?"
type textarea "Got W?"
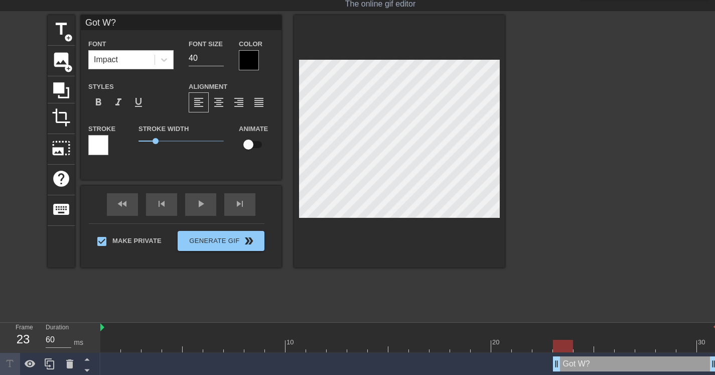
type input "Got We?"
type textarea "Got We?"
type input "Got Wee?"
type textarea "Got Wee?"
type input "Got Weed?"
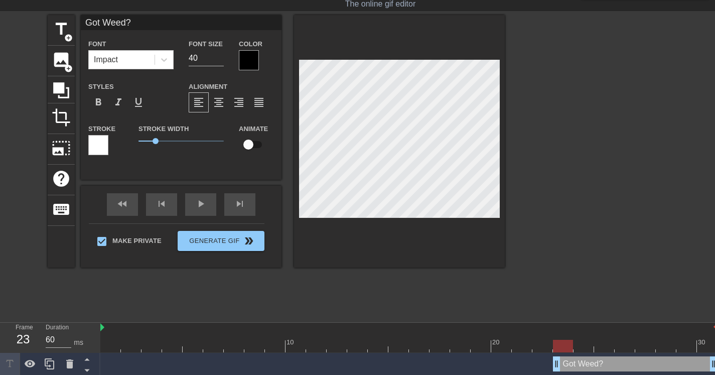
scroll to position [1, 3]
type textarea "Got Weed?"
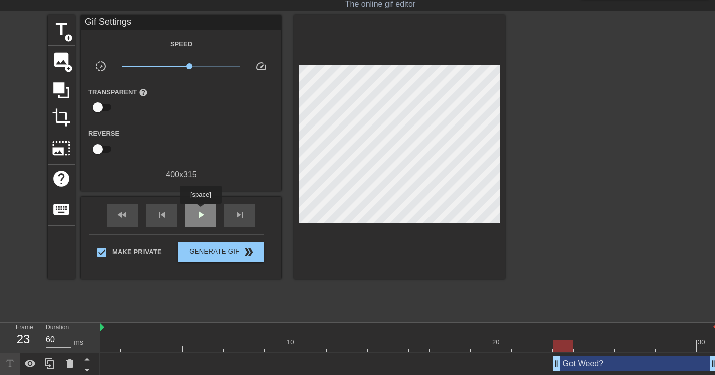
click at [202, 211] on span "play_arrow" at bounding box center [201, 215] width 12 height 12
click at [208, 214] on div "pause" at bounding box center [200, 215] width 31 height 23
click at [588, 362] on div "Got Weed? drag_handle drag_handle" at bounding box center [635, 363] width 165 height 15
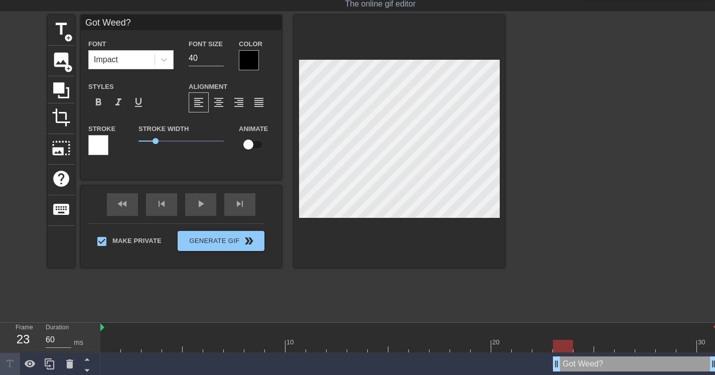
drag, startPoint x: 356, startPoint y: 345, endPoint x: 567, endPoint y: 345, distance: 211.4
click at [567, 345] on div at bounding box center [563, 346] width 20 height 13
click at [199, 199] on div "fast_rewind skip_previous play_arrow skip_next" at bounding box center [181, 205] width 164 height 38
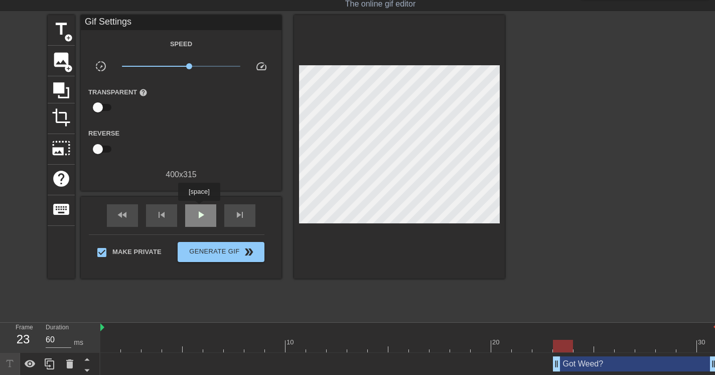
click at [200, 208] on div "play_arrow" at bounding box center [200, 215] width 31 height 23
click at [201, 208] on div "pause" at bounding box center [200, 215] width 31 height 23
click at [201, 208] on div "play_arrow" at bounding box center [200, 215] width 31 height 23
type input "60"
click at [201, 208] on div "pause" at bounding box center [200, 215] width 31 height 23
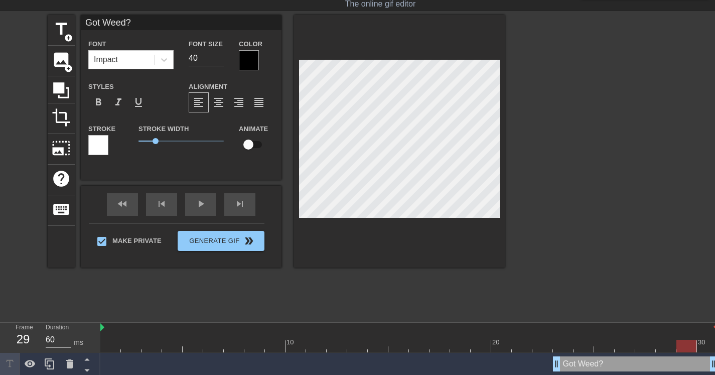
scroll to position [2, 1]
type input "B"
type textarea "B"
type input "Bi"
type textarea "Bi"
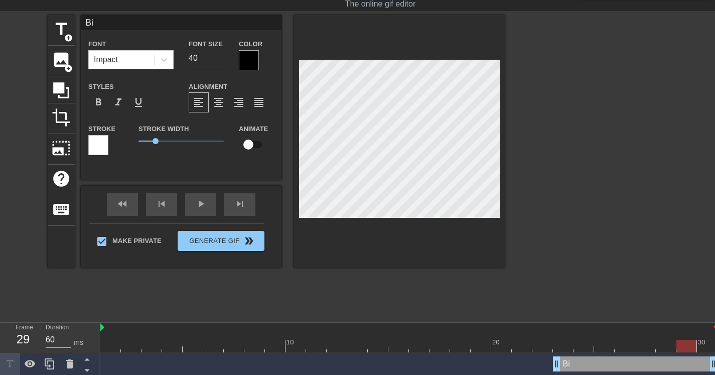
type input "Bii"
type textarea "Bii"
type input "Biii"
type textarea "Biii"
type input "Biiii"
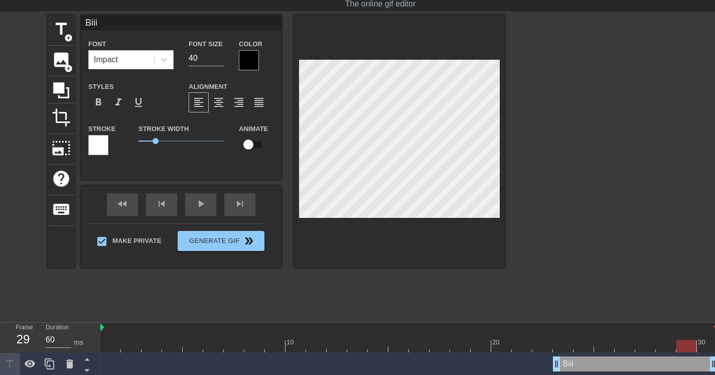
type textarea "Biiii"
type input "Biiiii"
type textarea "Biiiii"
type input "Biiiiii"
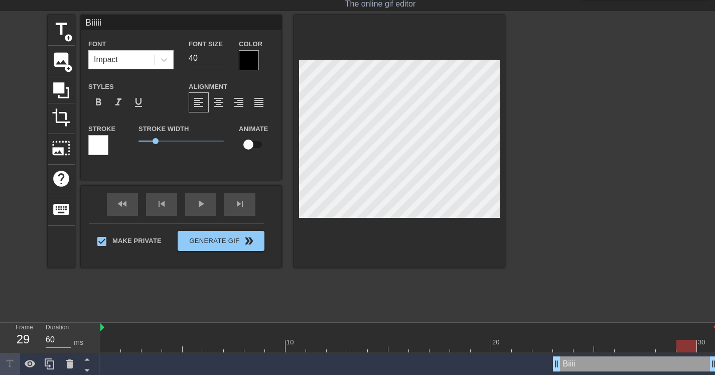
type textarea "Biiiiii"
type input "Biiiiiii"
type textarea "Biiiiiii"
type input "Biiiiiiii"
type textarea "Biiiiiiii"
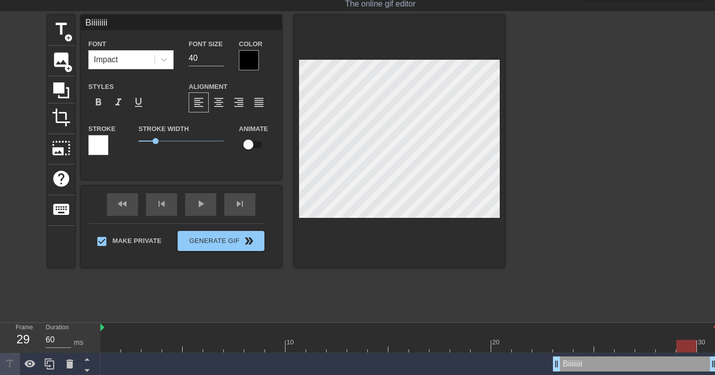
type input "Biiiiiiiii"
type textarea "Biiiiiiiii"
type input "Biiiiiiiiii"
type textarea "Biiiiiiiiii"
type input "Biiiiiiiiiie"
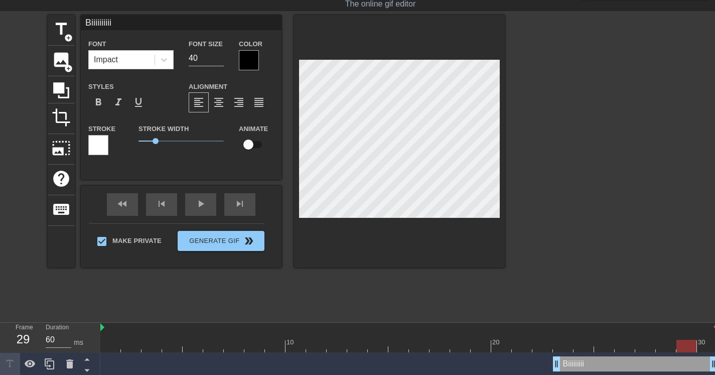
type textarea "Biiiiiiiiiie"
type input "Biiiiiiiiiiet"
type textarea "Biiiiiiiiiiet"
type input "Biiiiiiiiiietc"
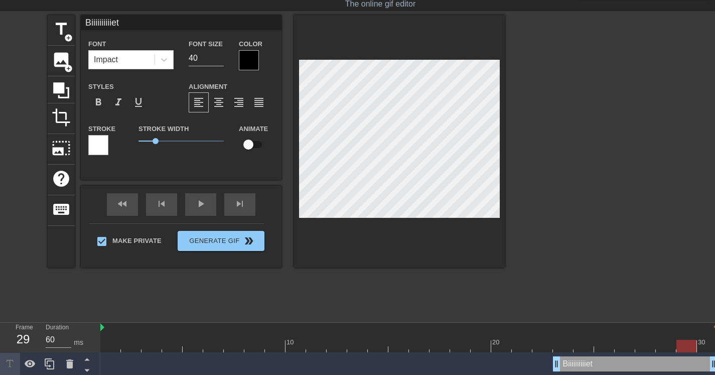
type textarea "Biiiiiiiiiietc"
type input "Biiiiiiiiiietch"
type textarea "Biiiiiiiiiietch"
type input "Biiiiiiiiiietc"
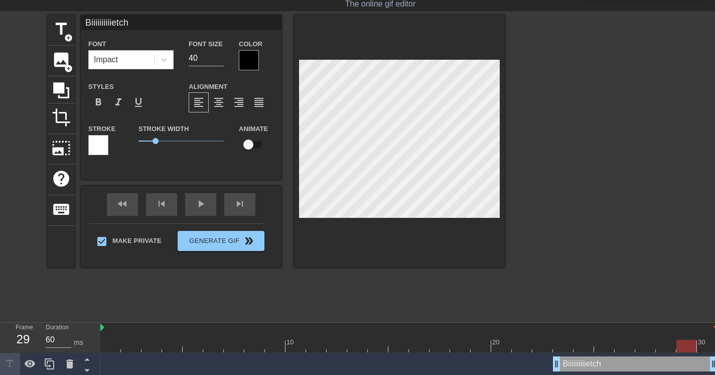
type textarea "Biiiiiiiiiietc"
type input "Biiiiiiiiiietch"
type textarea "Biiiiiiiiiietch"
type input "Biiiiiiiiiietc"
type textarea "Biiiiiiiiiietc"
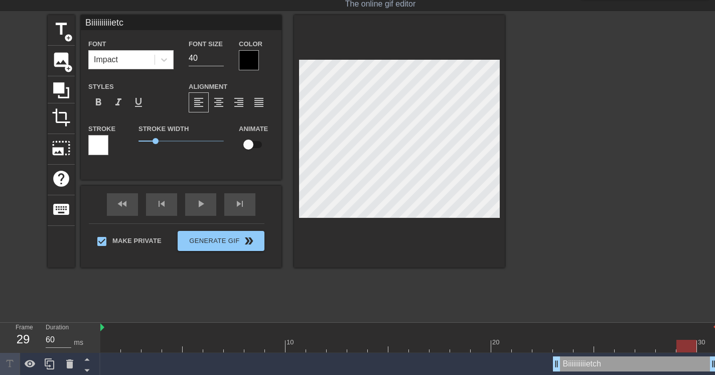
type input "Biiiiiiiiiiet"
type textarea "Biiiiiiiiiiet"
type input "Biiiiiiiiiie"
type textarea "Biiiiiiiiiie"
type input "Biiiiiiiiii"
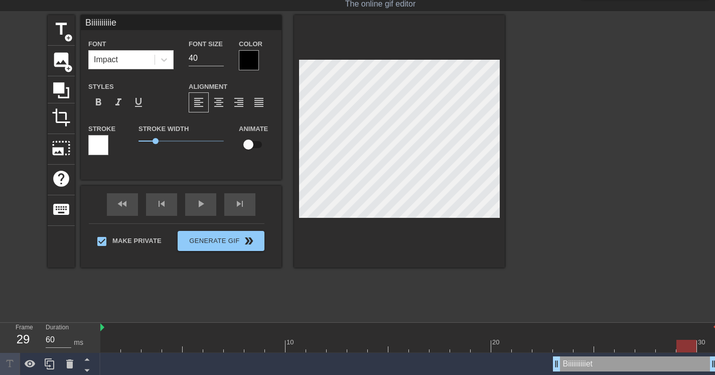
type textarea "Biiiiiiiiii"
type input "Biiiiiiiii"
type textarea "Biiiiiiiii"
type input "Biiiiiiii"
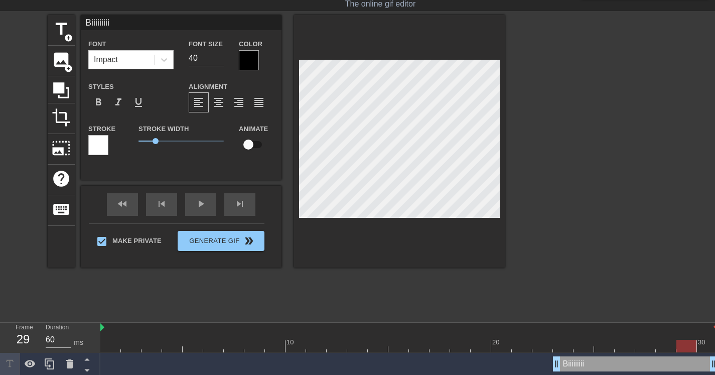
type textarea "Biiiiiiii"
type input "Biiiiiiiie"
type textarea "Biiiiiiiie"
type input "Biiiiiiiiet"
type textarea "Biiiiiiiiet"
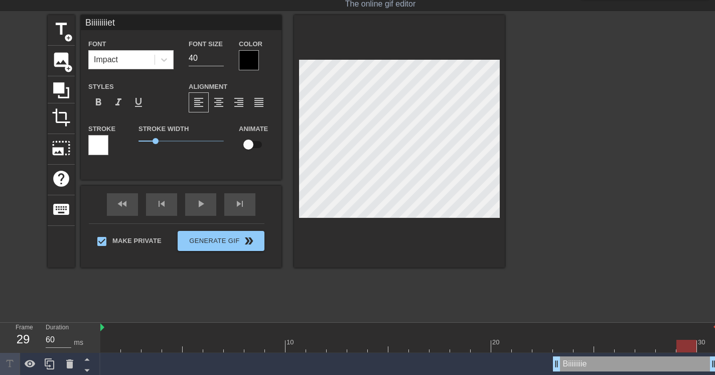
type input "Biiiiiiiietc"
type textarea "Biiiiiiiietc"
type input "Biiiiiiiietch"
type textarea "Biiiiiiiietch"
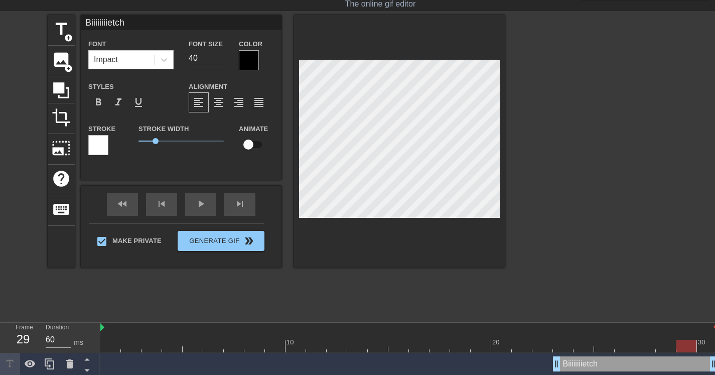
type input "Biiiiiiiietc"
type textarea "Biiiiiiiietc"
type input "Biiiiiiiiet"
type textarea "Biiiiiiiiet"
type input "Biiiiiiiie"
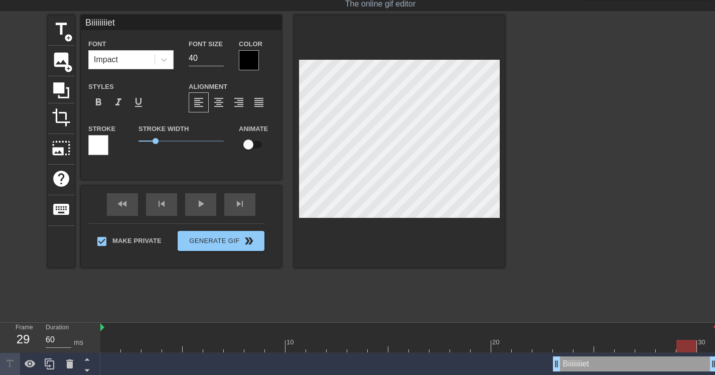
type textarea "Biiiiiiiie"
type input "Biiiiiiii"
type textarea "Biiiiiiii"
type input "Biiiiiiiit"
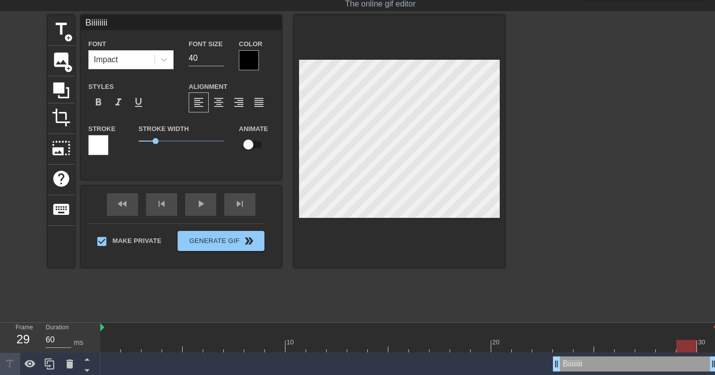
type textarea "Biiiiiiiit"
type input "Biiiiiiiitc"
type textarea "Biiiiiiiitc"
type input "Biiiiiiiitch"
type textarea "Biiiiiiiitch"
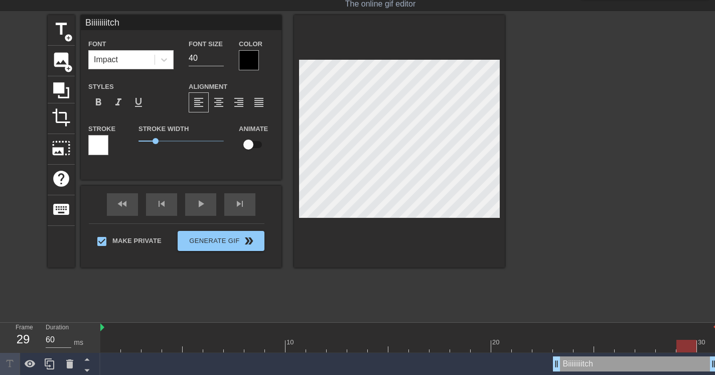
scroll to position [2, 3]
type input "Biiiiiiiitc"
type textarea "Biiiiiiiitc"
type input "Biiiiiiiit"
type textarea "Biiiiiiiit"
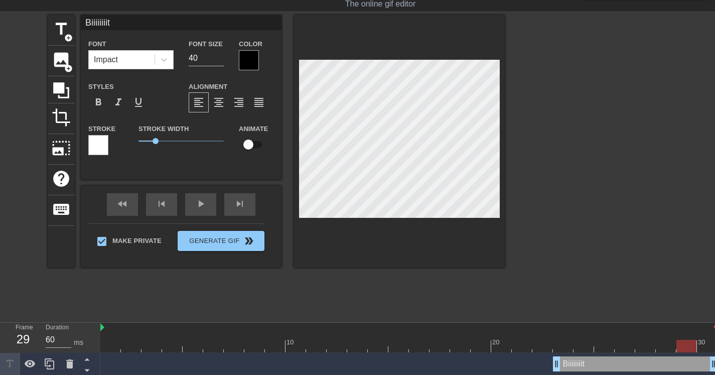
type input "Biiiiiiii"
type textarea "Biiiiiiii"
type input "Biiiiiii"
type textarea "Biiiiiii"
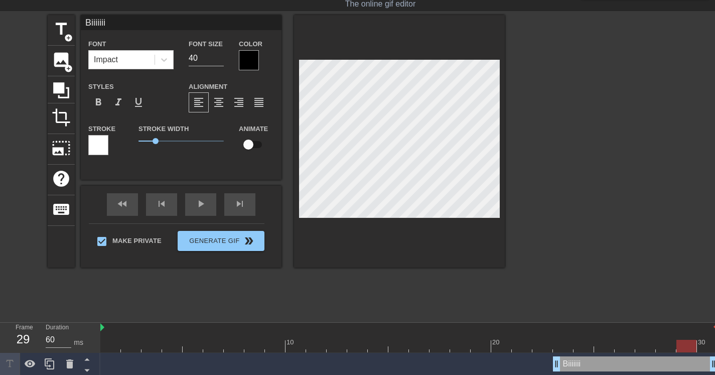
type input "Biiiiiiit"
type textarea "Biiiiiiit"
type input "Biiiiiii"
type textarea "Biiiiiii"
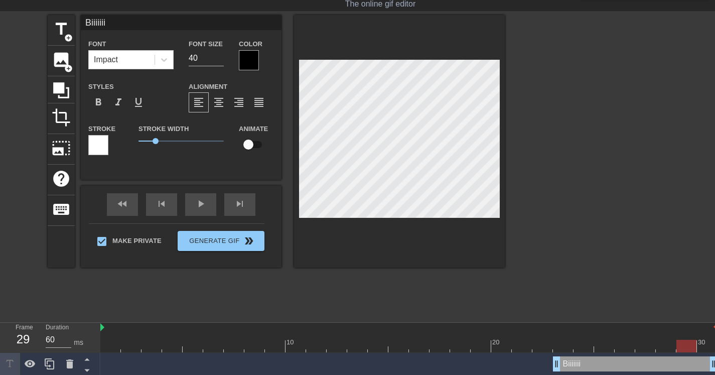
type input "Biiiiiiio"
type textarea "Biiiiiiio"
type input "Biiiiiiiot"
type textarea "Biiiiiiiot"
type input "Biiiiiiiotc"
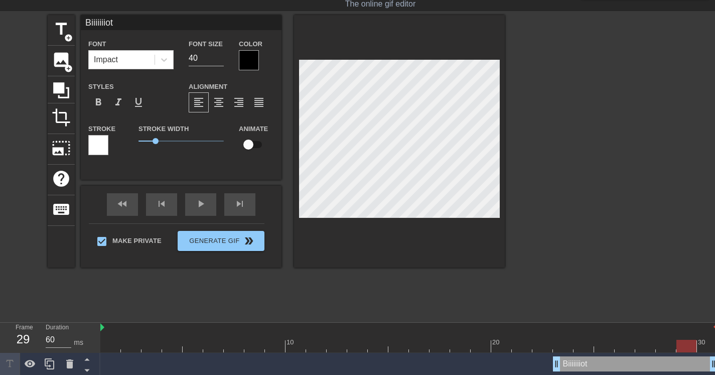
type textarea "Biiiiiiiotc"
type input "Biiiiiiiotch"
type textarea "Biiiiiiiotch"
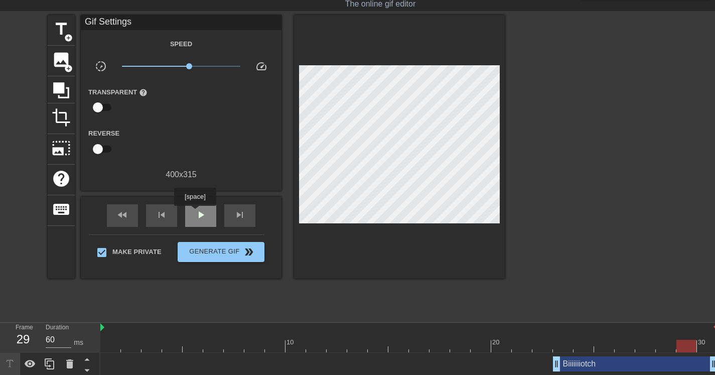
click at [196, 213] on span "play_arrow" at bounding box center [201, 215] width 12 height 12
type input "70"
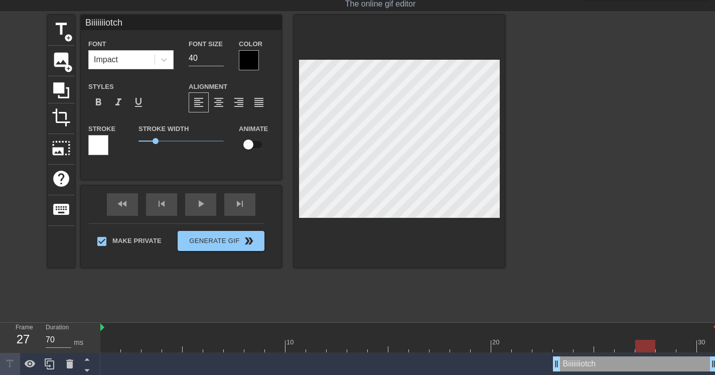
type textarea "Biiiiiiitch"
type input "Biiiiiiitch"
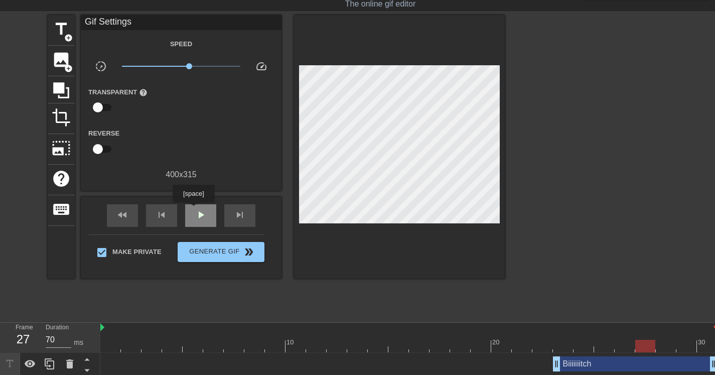
click at [195, 210] on span "play_arrow" at bounding box center [201, 215] width 12 height 12
type input "60"
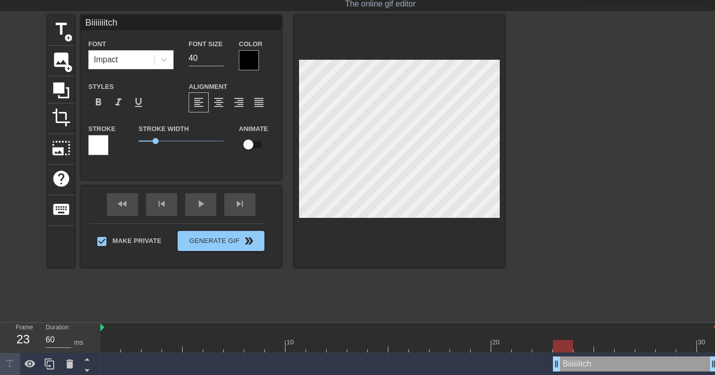
scroll to position [1, 3]
type input "Biiitch"
type textarea "Biiitch"
type input "Biitch"
type textarea "Biitch"
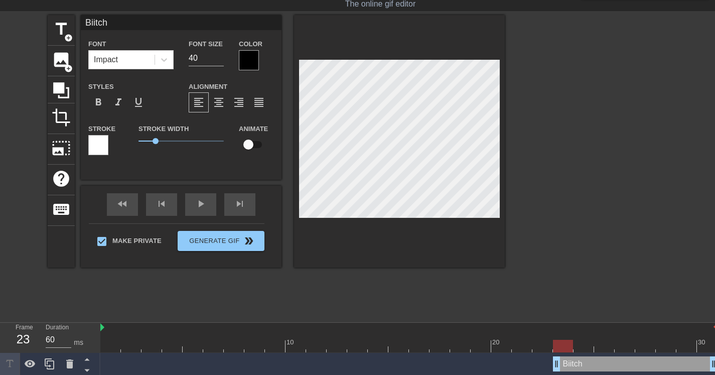
scroll to position [1, 2]
type input "Bitch"
type textarea "Bitch"
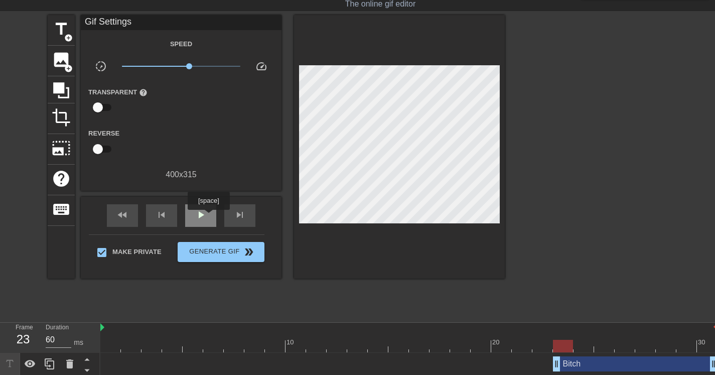
click at [210, 217] on div "play_arrow" at bounding box center [200, 215] width 31 height 23
click at [205, 220] on div "play_arrow" at bounding box center [200, 215] width 31 height 23
type input "60"
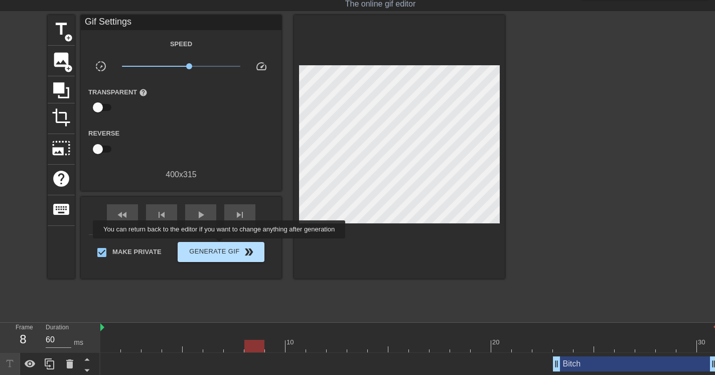
click at [226, 246] on span "Generate Gif double_arrow" at bounding box center [221, 252] width 79 height 12
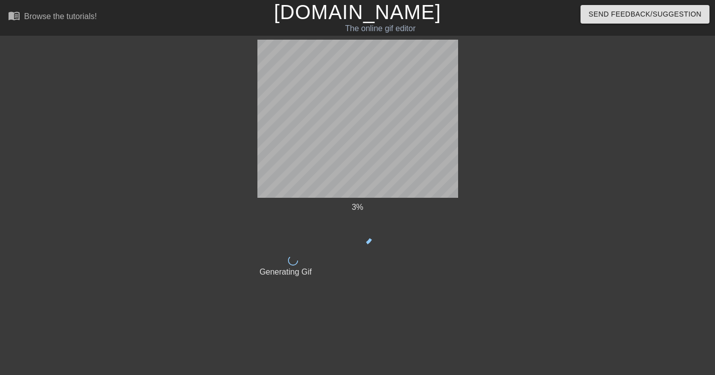
scroll to position [0, 0]
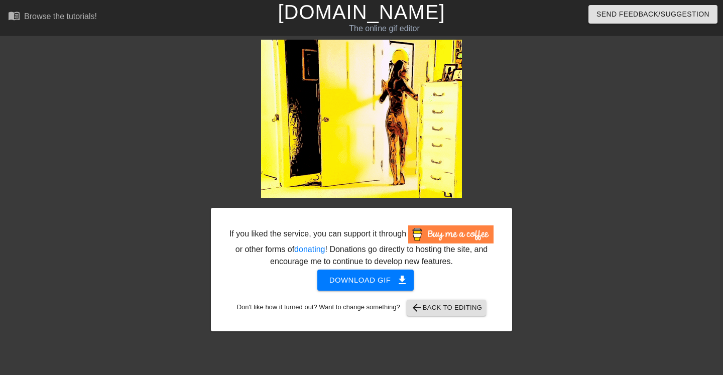
click at [366, 287] on span "Download gif get_app" at bounding box center [365, 280] width 73 height 13
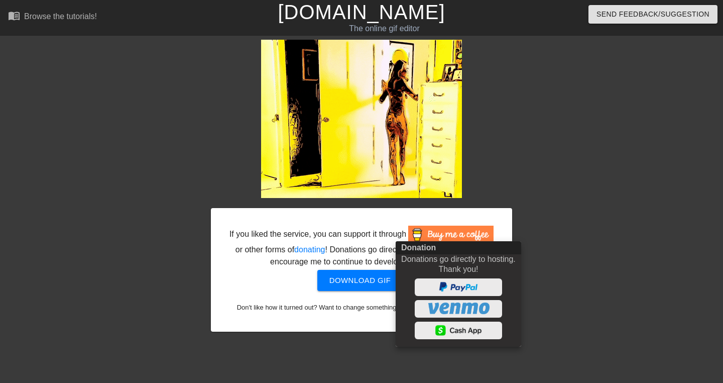
click at [567, 248] on div at bounding box center [361, 191] width 723 height 383
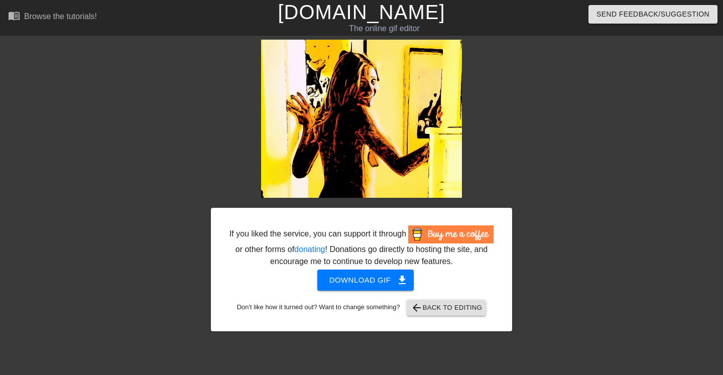
click at [460, 314] on span "arrow_back Back to Editing" at bounding box center [447, 308] width 72 height 12
